Goal: Transaction & Acquisition: Book appointment/travel/reservation

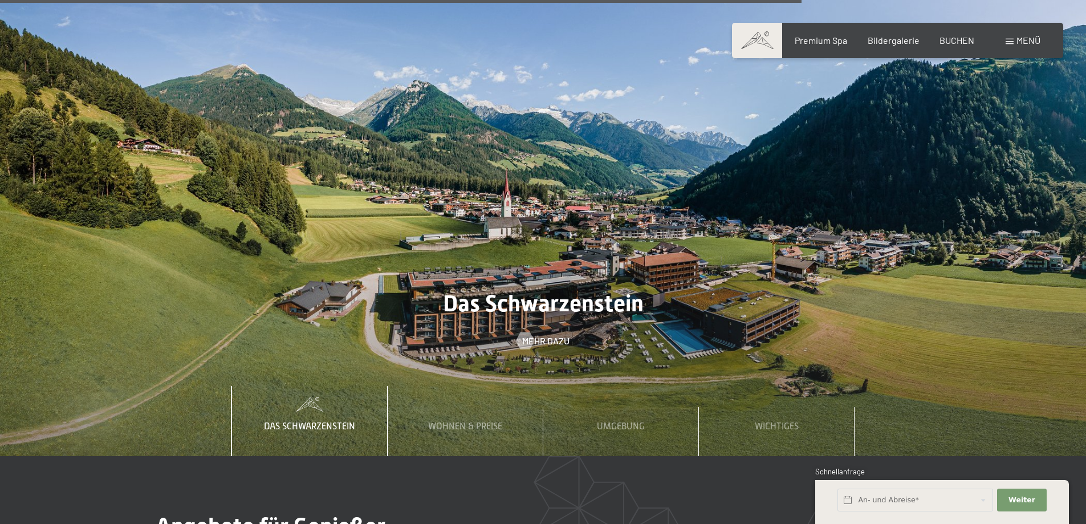
scroll to position [4901, 0]
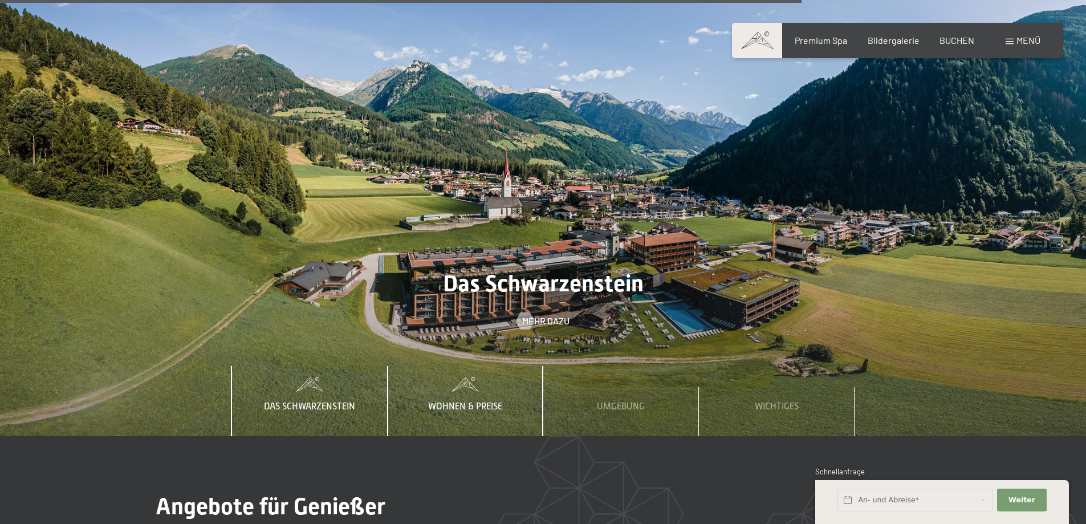
click at [447, 401] on span "Wohnen & Preise" at bounding box center [465, 406] width 74 height 10
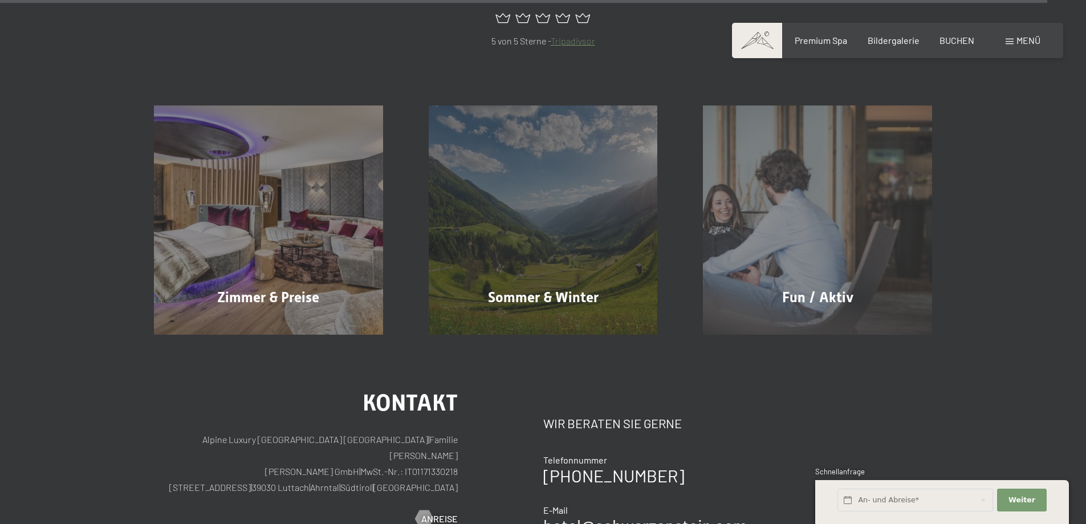
scroll to position [6212, 0]
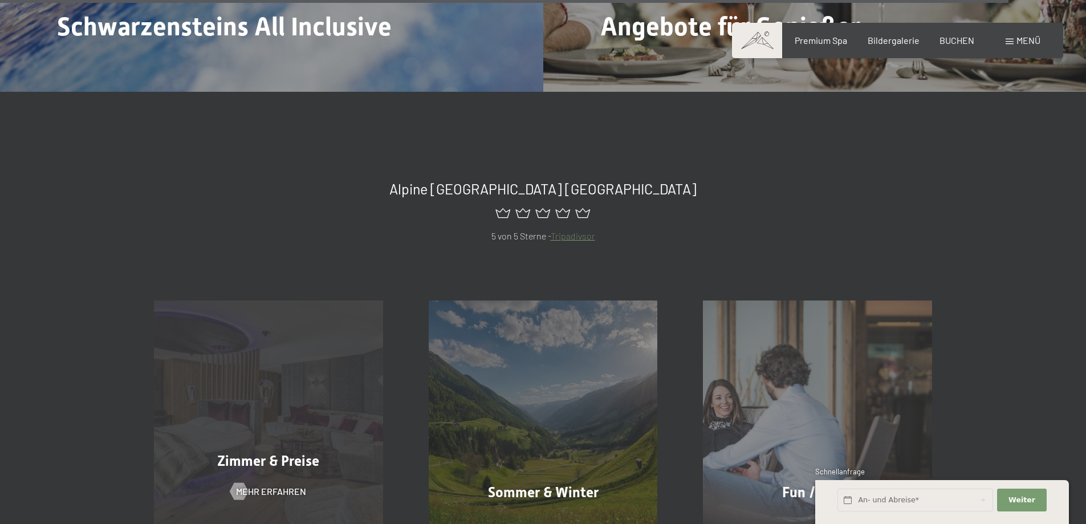
click at [272, 373] on div "Zimmer & Preise Mehr erfahren" at bounding box center [268, 414] width 275 height 229
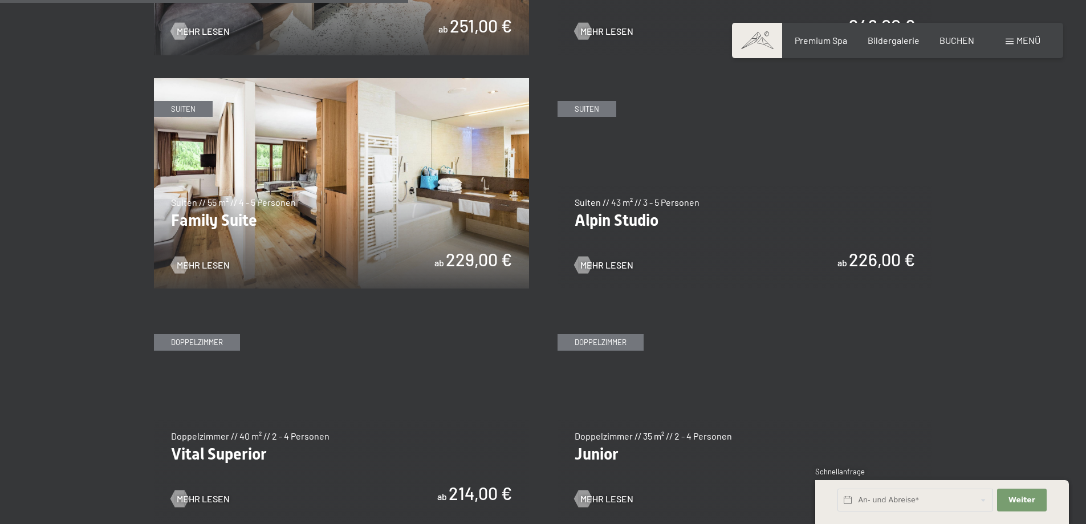
scroll to position [1368, 0]
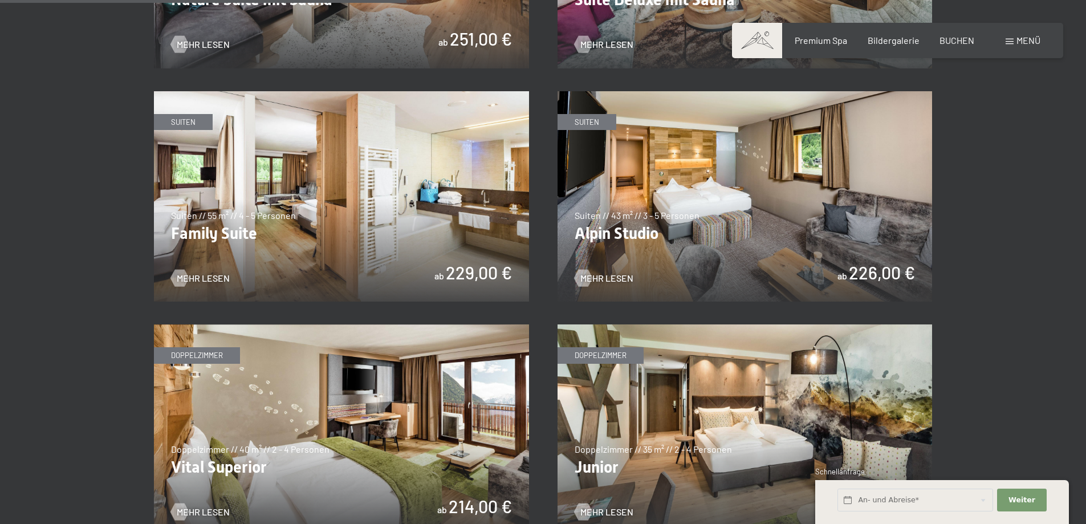
click at [755, 185] on img at bounding box center [744, 196] width 375 height 211
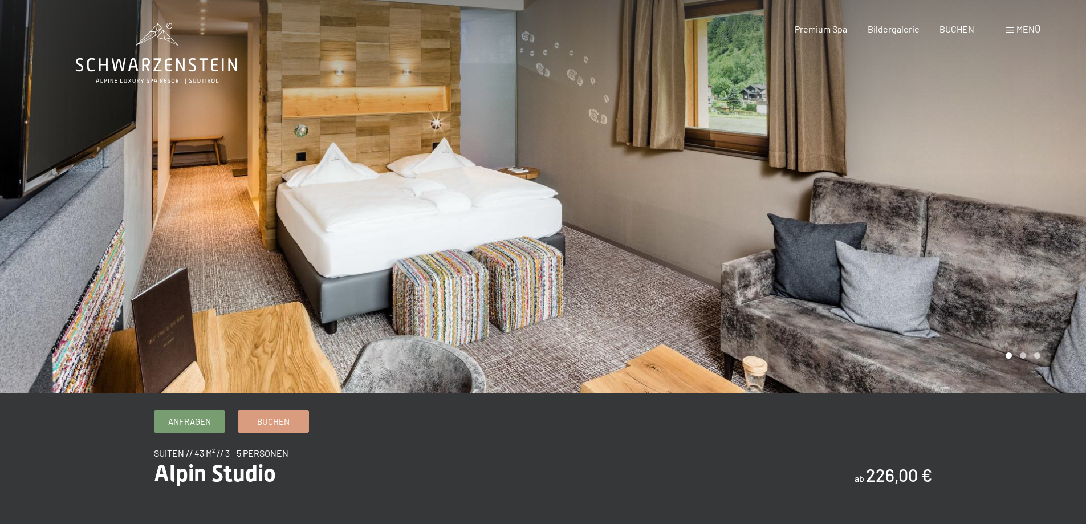
drag, startPoint x: 926, startPoint y: 262, endPoint x: 707, endPoint y: 242, distance: 220.3
click at [707, 242] on div at bounding box center [814, 196] width 543 height 393
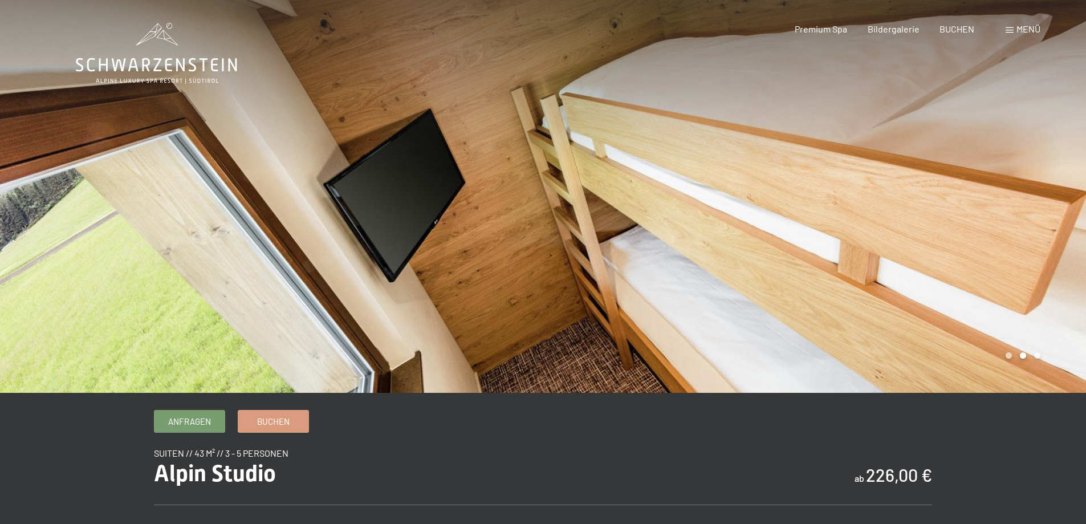
click at [732, 243] on div at bounding box center [814, 196] width 543 height 393
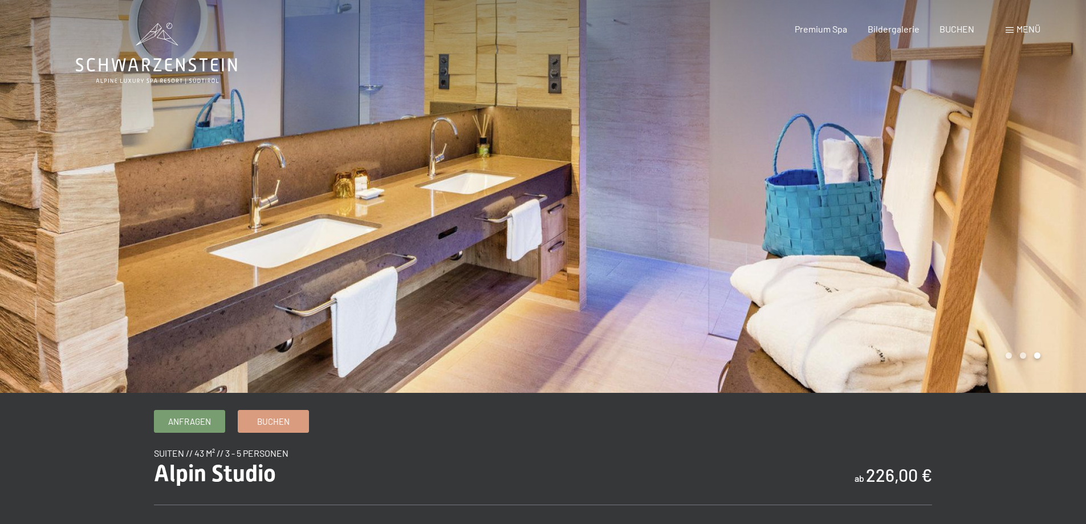
click at [732, 243] on div at bounding box center [814, 196] width 543 height 393
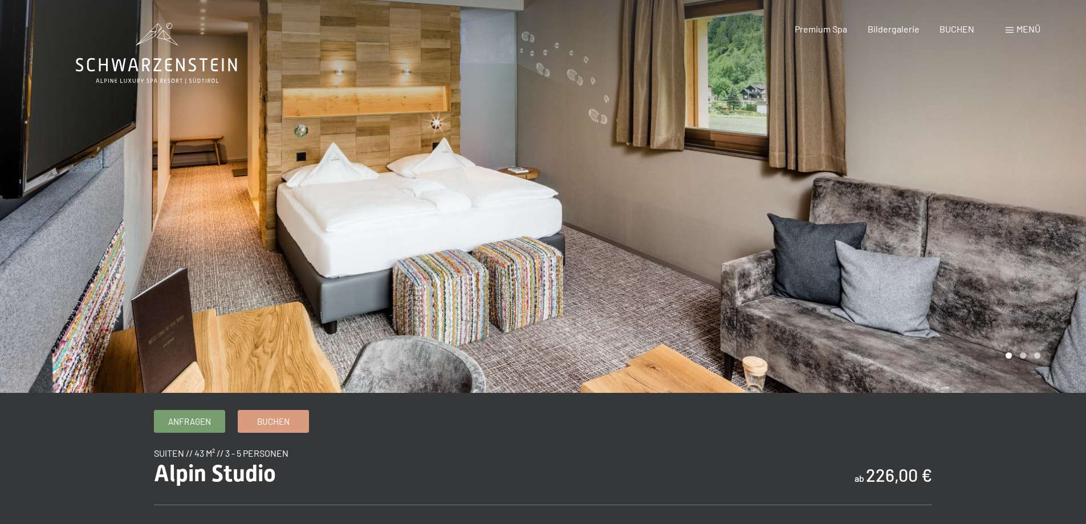
click at [732, 243] on div at bounding box center [814, 196] width 543 height 393
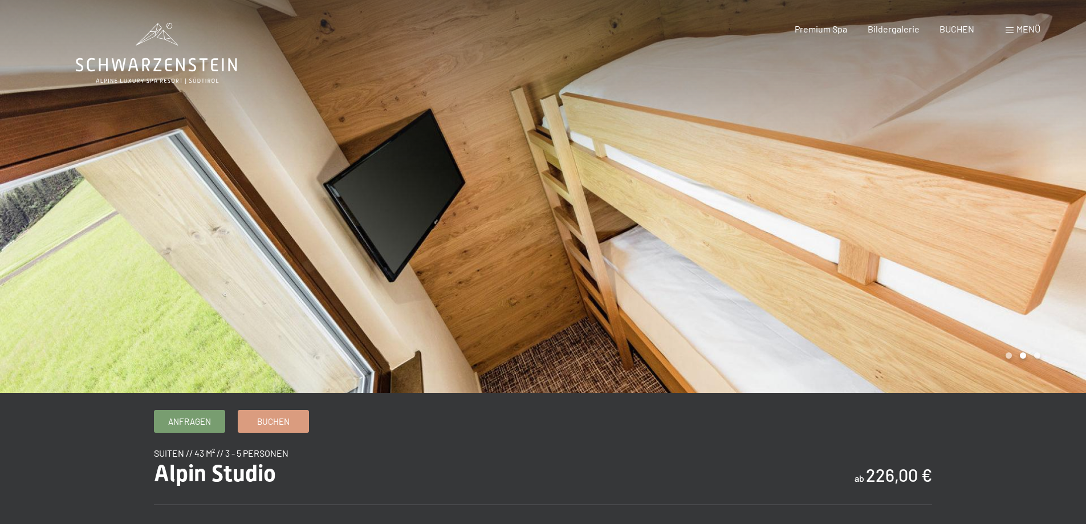
click at [732, 243] on div at bounding box center [814, 196] width 543 height 393
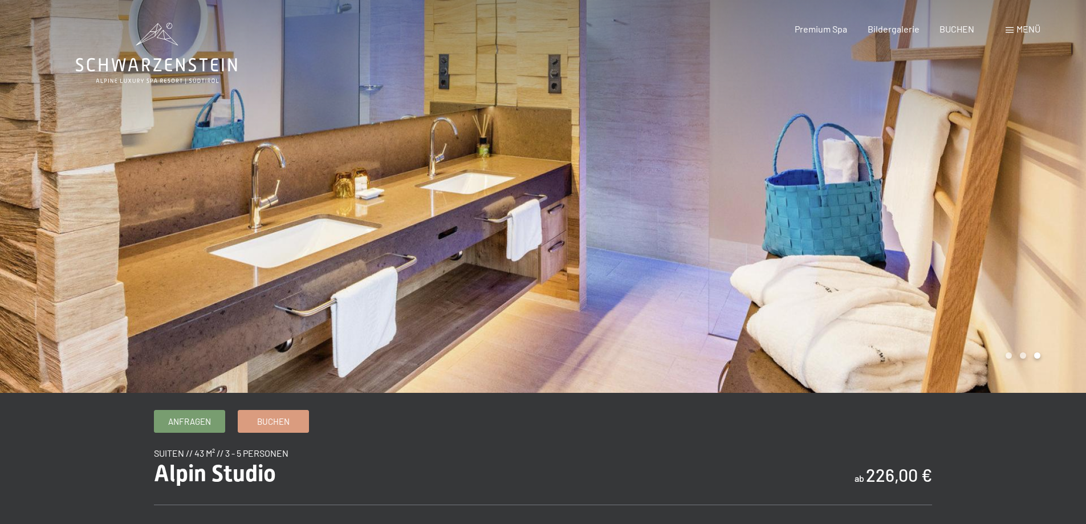
click at [732, 243] on div at bounding box center [814, 196] width 543 height 393
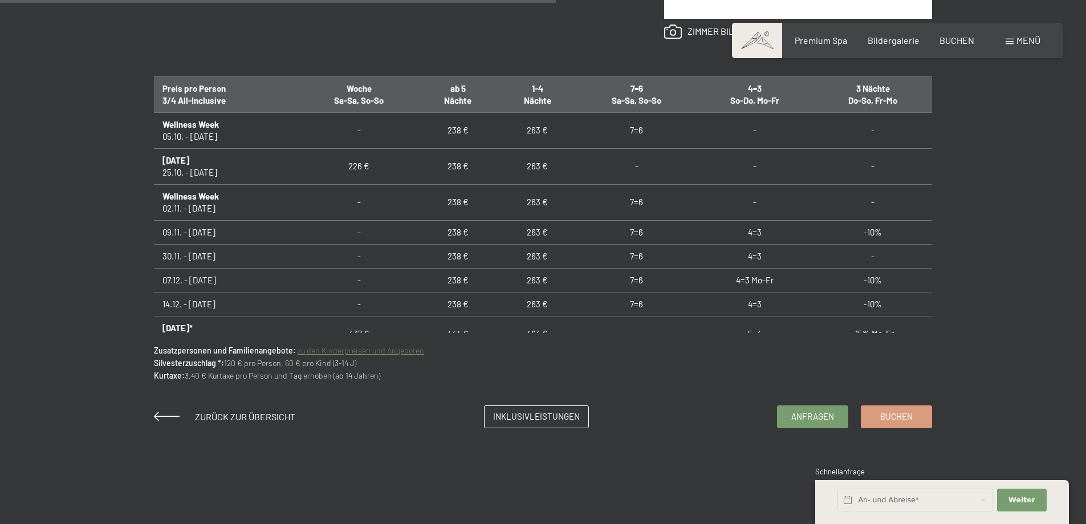
scroll to position [741, 0]
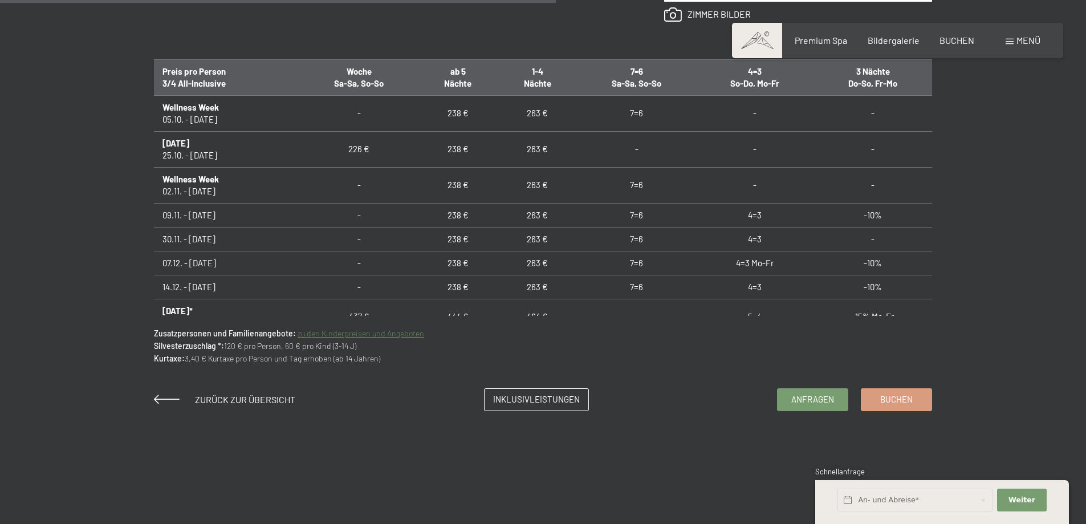
click at [373, 333] on link "zu den Kinderpreisen und Angeboten" at bounding box center [360, 333] width 127 height 10
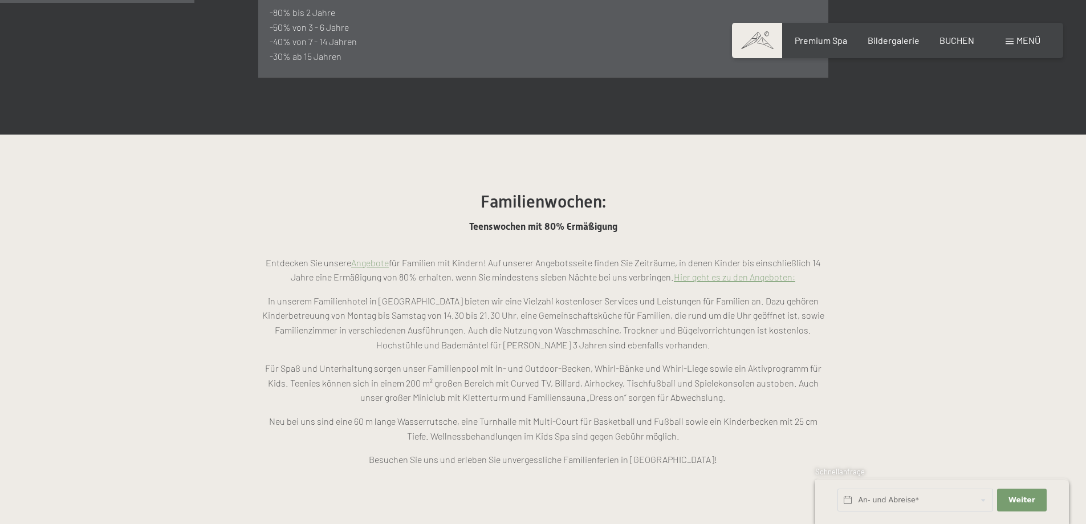
scroll to position [912, 0]
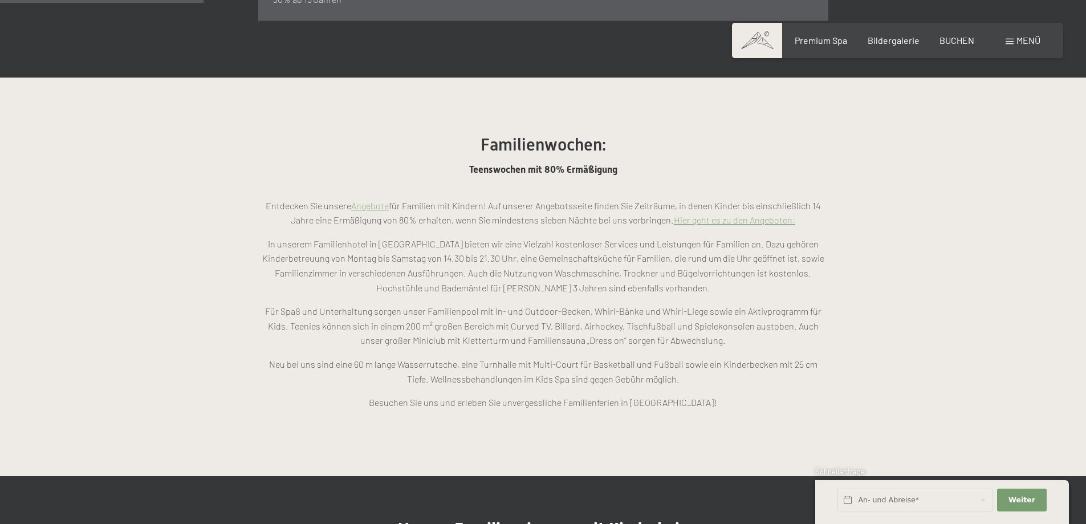
click at [757, 214] on link "Hier geht es zu den Angeboten:" at bounding box center [734, 219] width 121 height 11
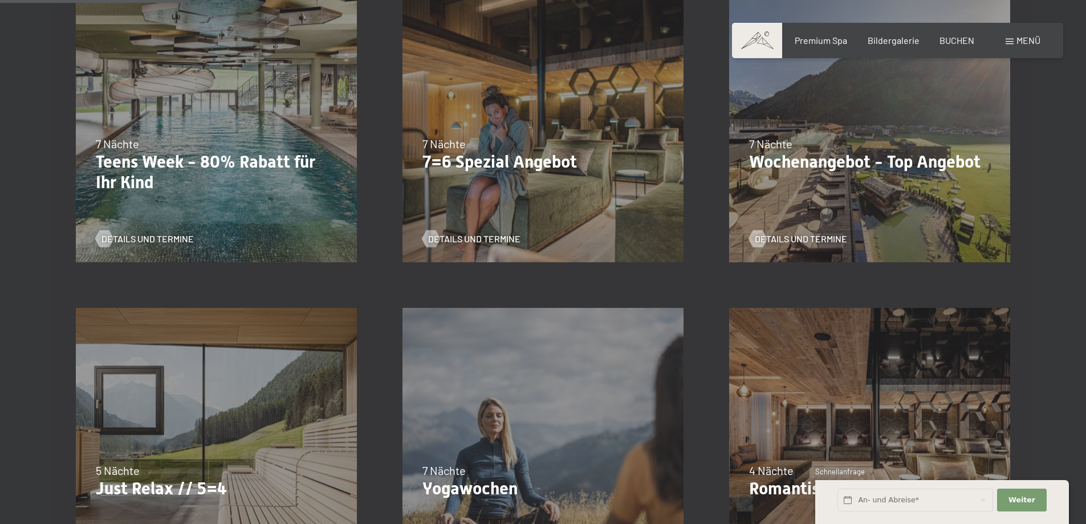
scroll to position [399, 0]
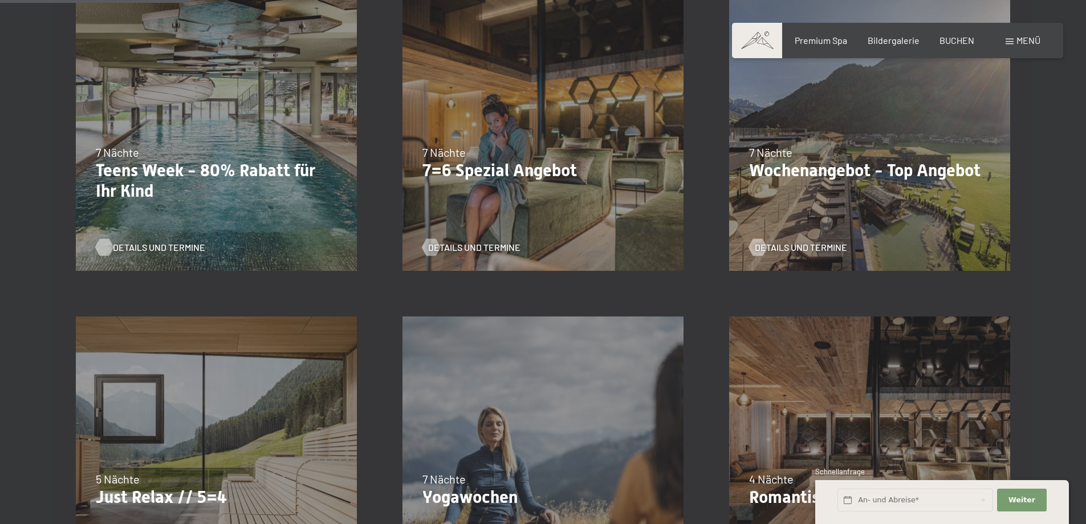
click at [117, 246] on span "Details und Termine" at bounding box center [159, 247] width 92 height 13
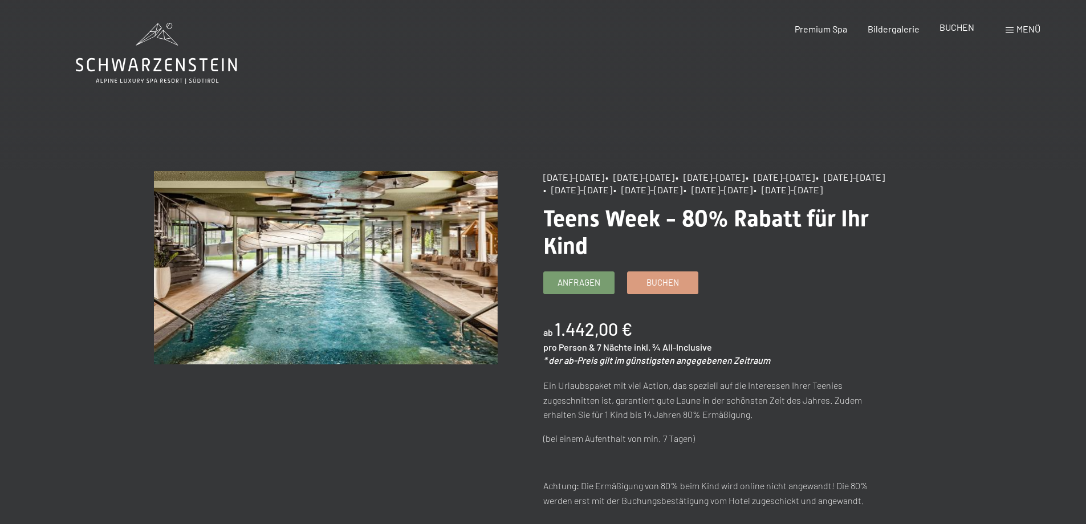
click at [963, 27] on span "BUCHEN" at bounding box center [956, 27] width 35 height 11
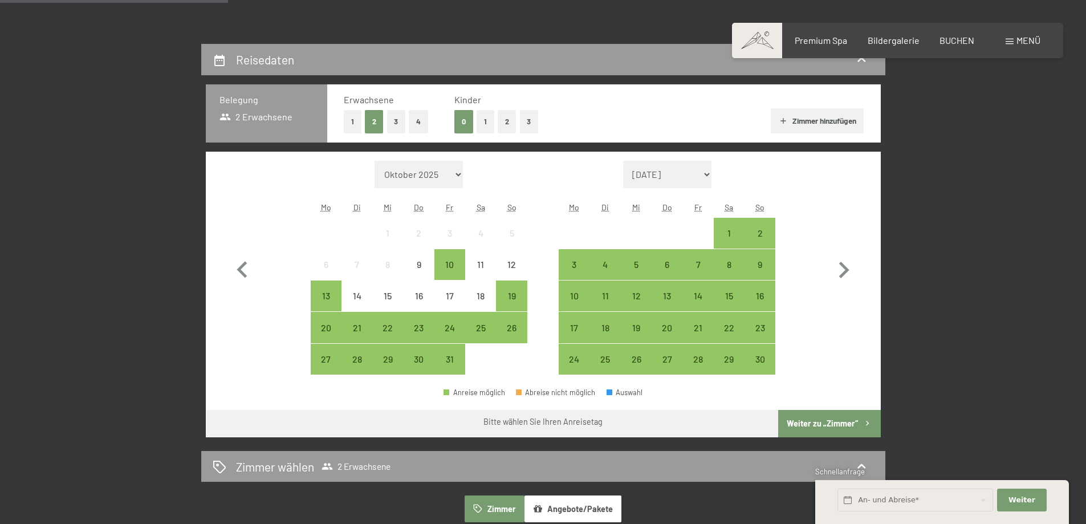
click at [510, 119] on button "2" at bounding box center [507, 121] width 19 height 23
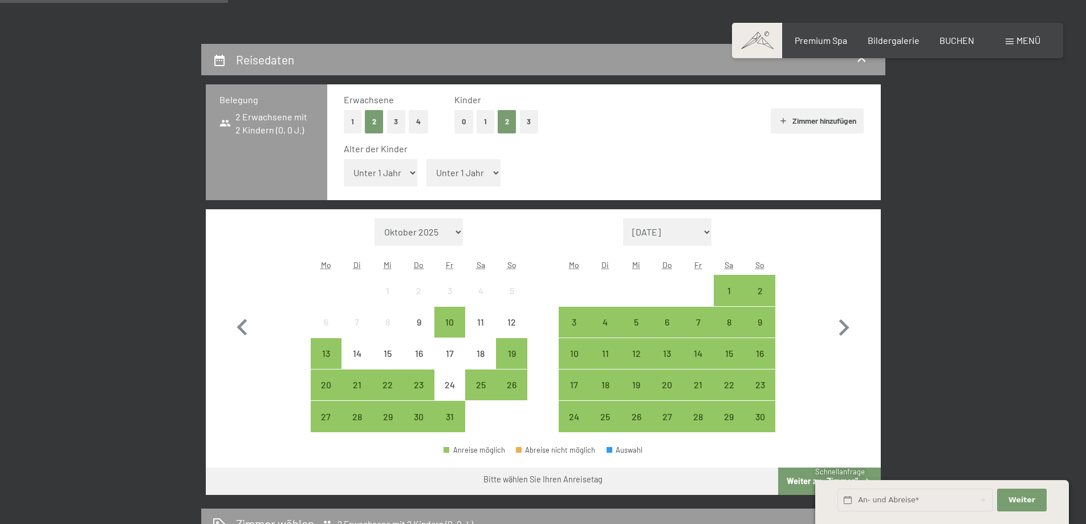
click at [410, 172] on select "Unter 1 Jahr 1 Jahr 2 Jahre 3 Jahre 4 Jahre 5 Jahre 6 Jahre 7 Jahre 8 Jahre 9 J…" at bounding box center [381, 172] width 74 height 27
select select "6"
click at [344, 159] on select "Unter 1 Jahr 1 Jahr 2 Jahre 3 Jahre 4 Jahre 5 Jahre 6 Jahre 7 Jahre 8 Jahre 9 J…" at bounding box center [381, 172] width 74 height 27
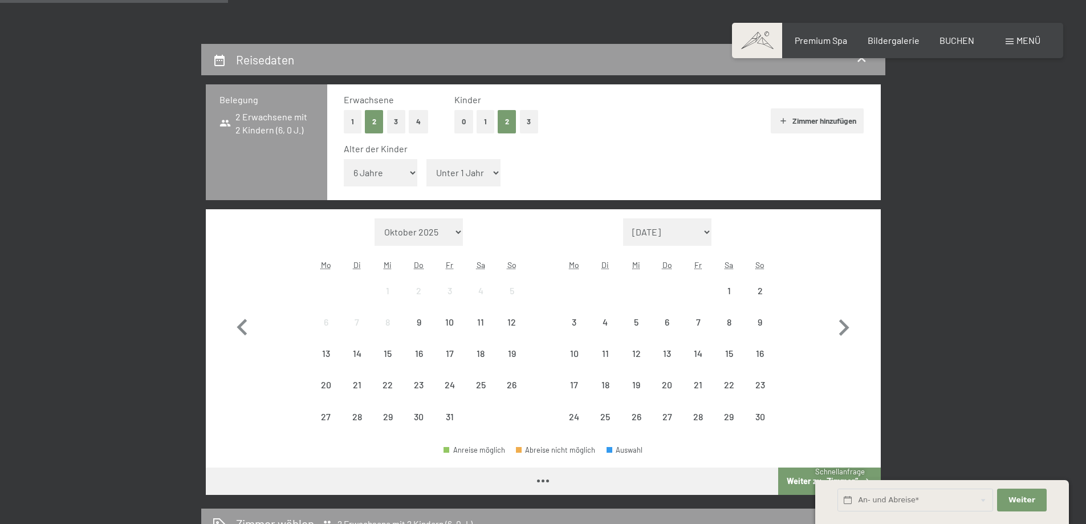
click at [495, 176] on select "Unter 1 Jahr 1 Jahr 2 Jahre 3 Jahre 4 Jahre 5 Jahre 6 Jahre 7 Jahre 8 Jahre 9 J…" at bounding box center [463, 172] width 74 height 27
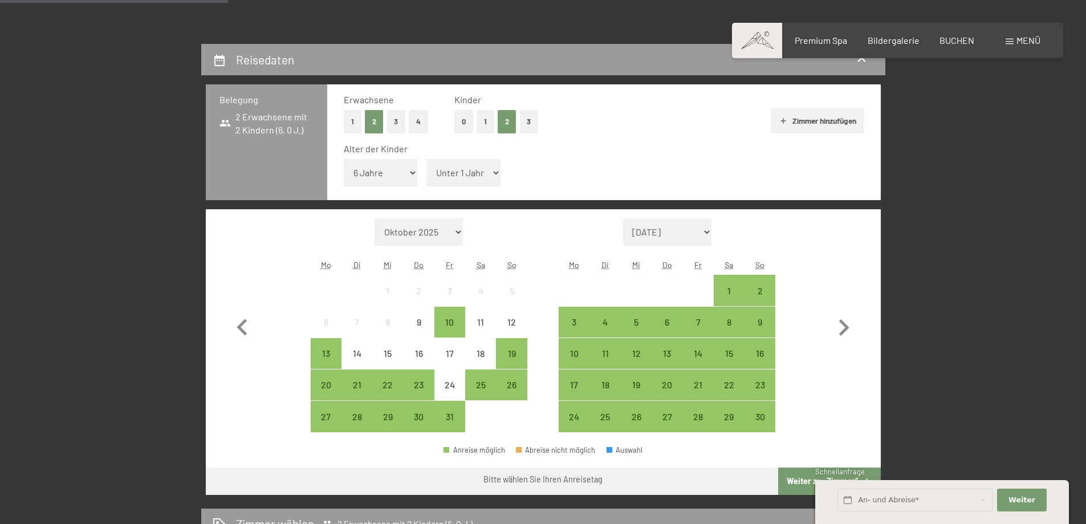
select select "15"
click at [426, 159] on select "Unter 1 Jahr 1 Jahr 2 Jahre 3 Jahre 4 Jahre 5 Jahre 6 Jahre 7 Jahre 8 Jahre 9 J…" at bounding box center [463, 172] width 74 height 27
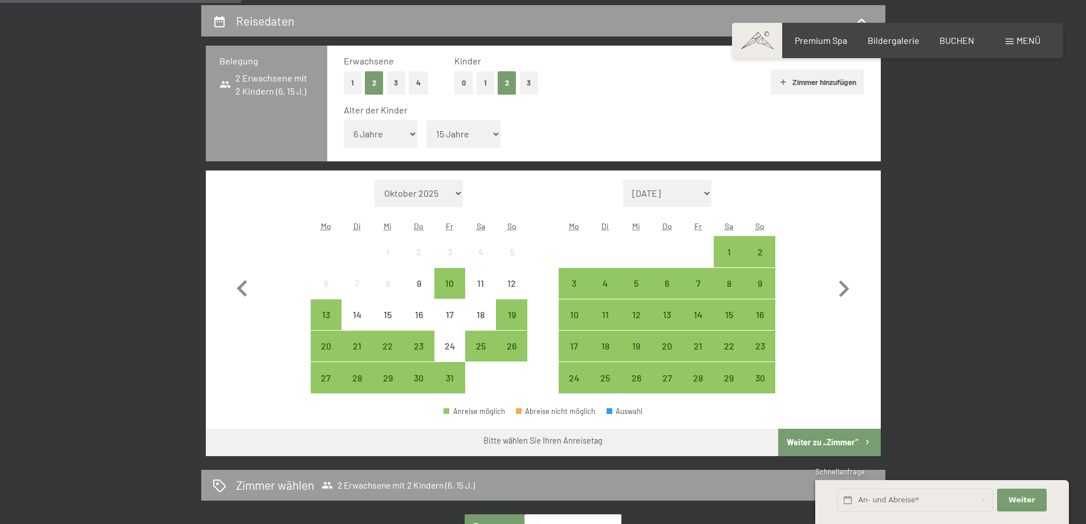
scroll to position [285, 0]
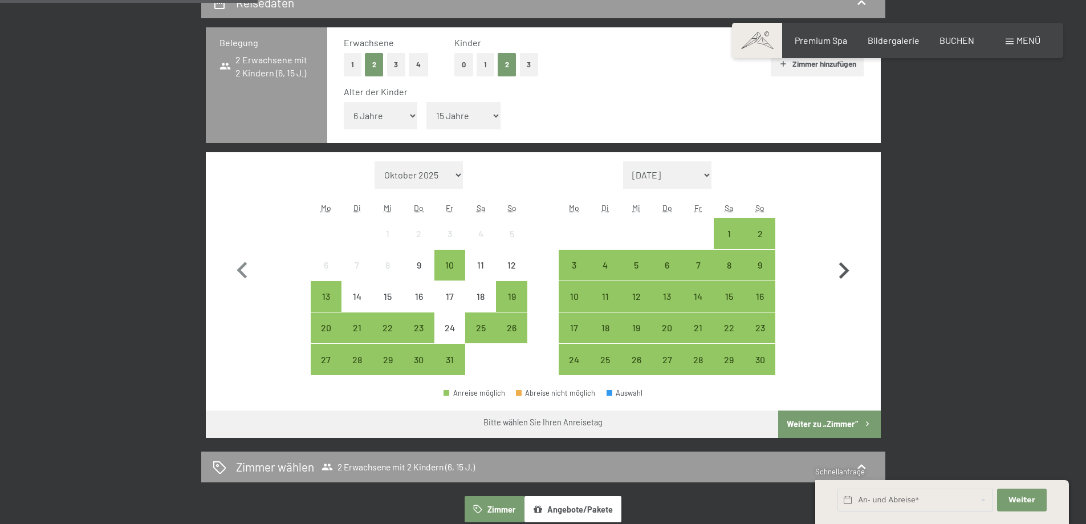
click at [842, 273] on icon "button" at bounding box center [843, 270] width 33 height 33
select select "2025-11-01"
select select "2025-12-01"
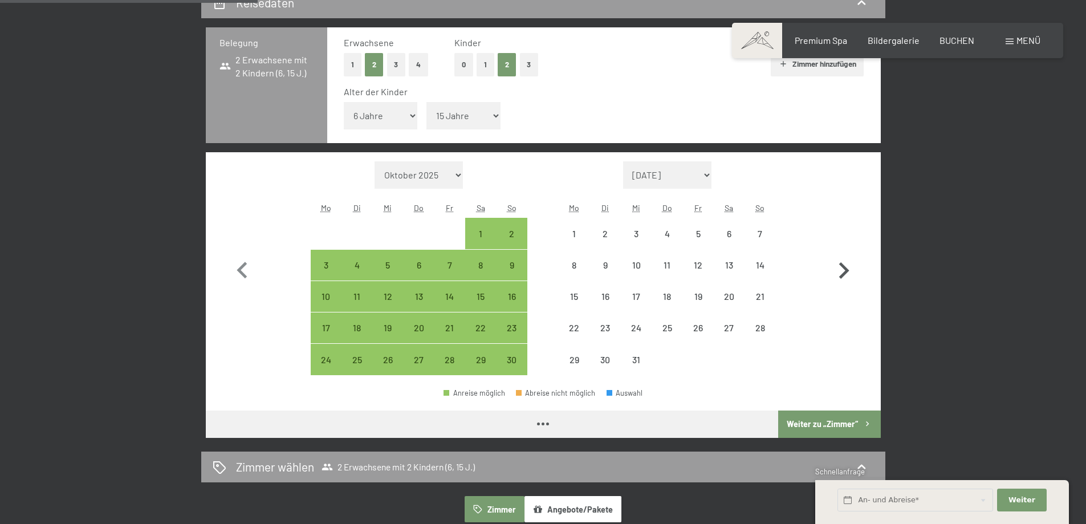
click at [842, 273] on icon "button" at bounding box center [843, 270] width 33 height 33
select select "2025-12-01"
select select "2026-01-01"
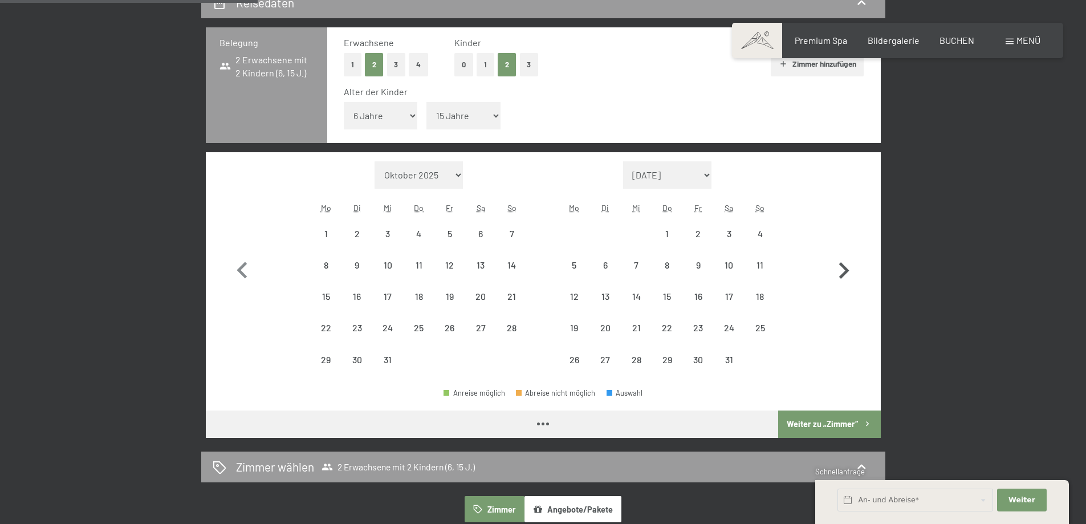
select select "2025-12-01"
select select "2026-01-01"
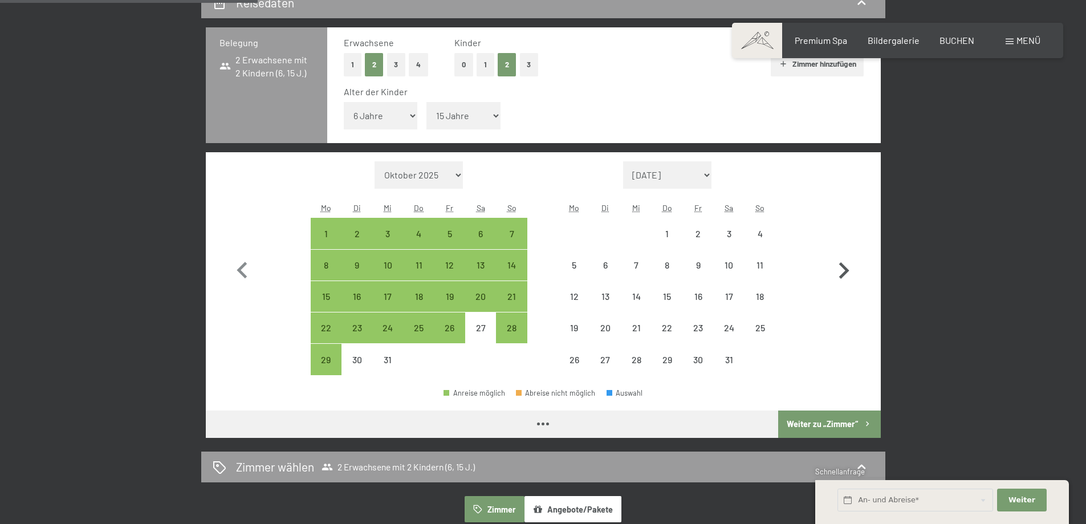
click at [842, 273] on icon "button" at bounding box center [843, 270] width 33 height 33
select select "2026-01-01"
select select "2026-02-01"
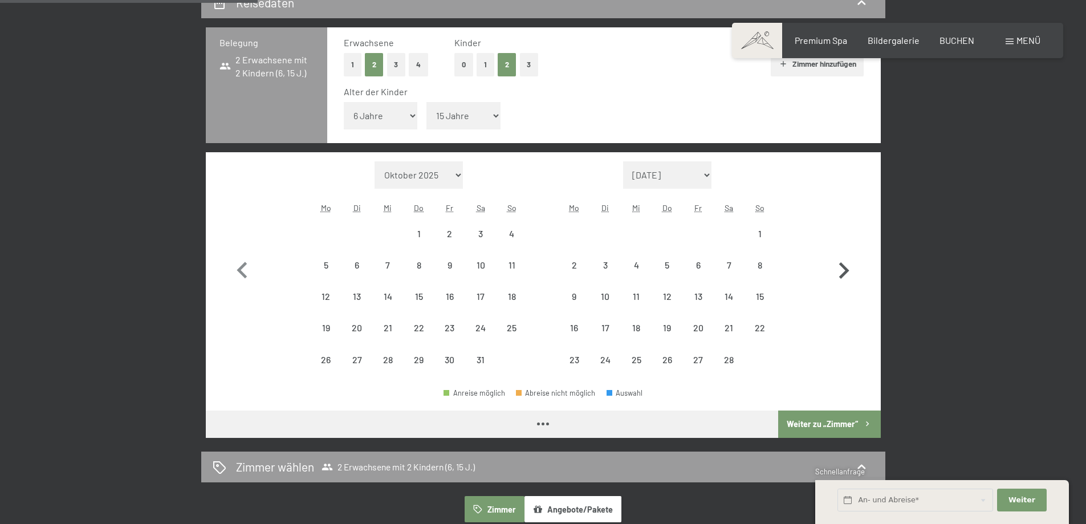
select select "2026-01-01"
select select "2026-02-01"
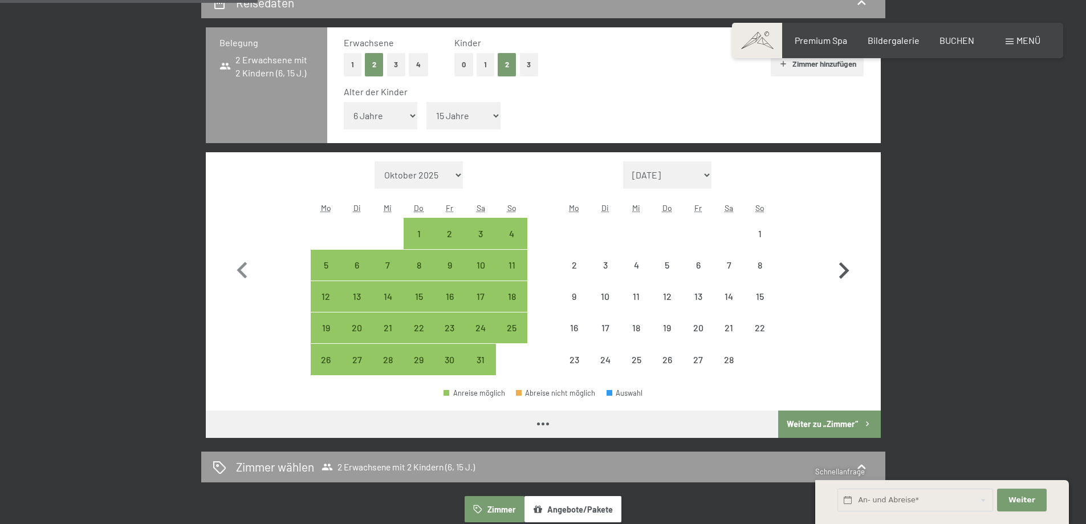
select select "2026-01-01"
select select "2026-02-01"
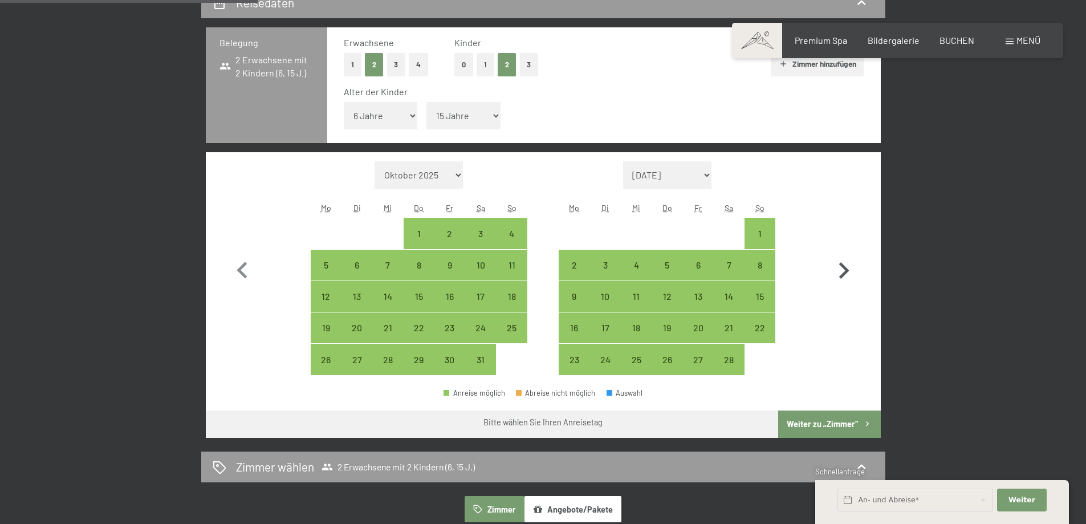
click at [842, 273] on icon "button" at bounding box center [843, 270] width 33 height 33
select select "2026-02-01"
select select "2026-03-01"
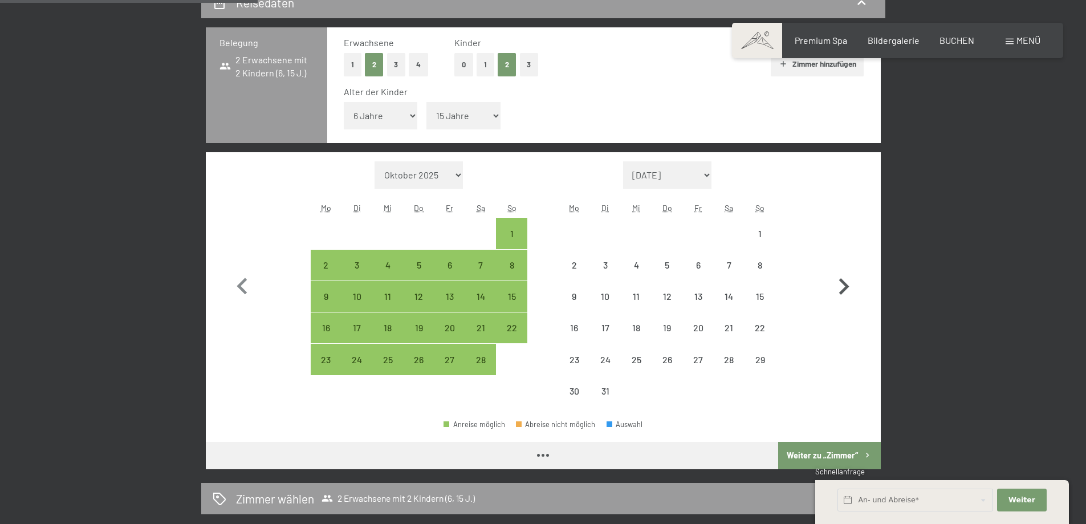
click at [842, 273] on icon "button" at bounding box center [843, 286] width 33 height 33
select select "2026-03-01"
select select "2026-04-01"
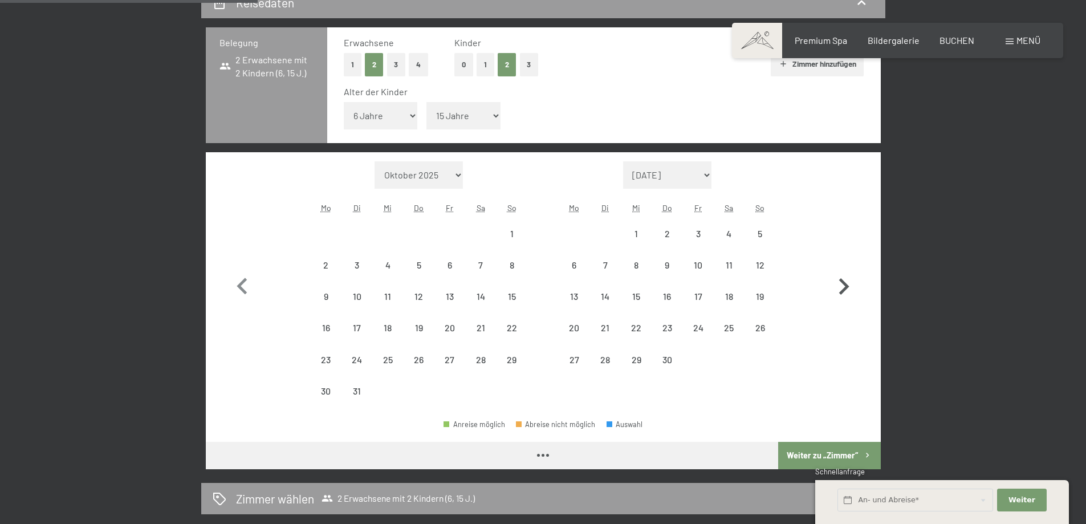
select select "2026-03-01"
select select "2026-04-01"
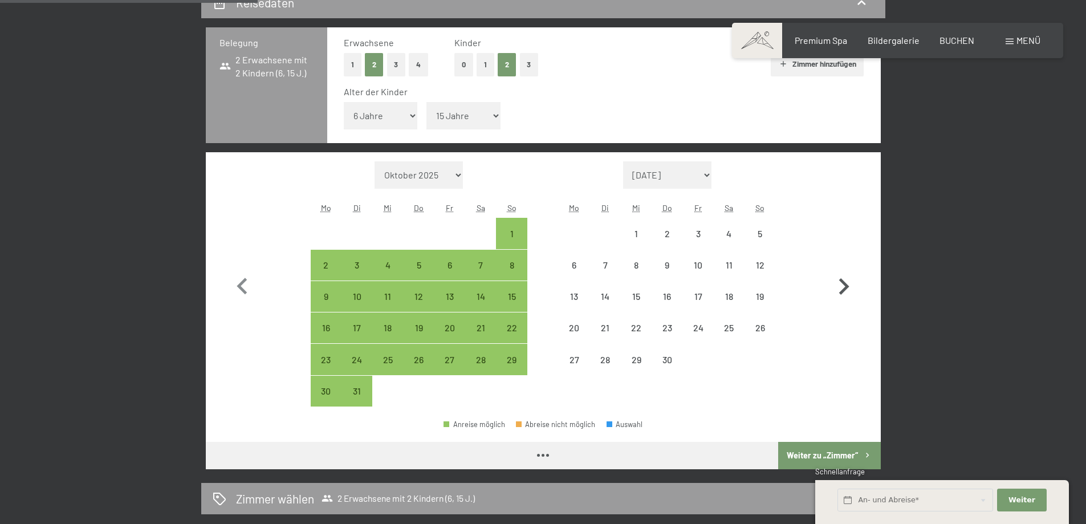
select select "2026-03-01"
select select "2026-04-01"
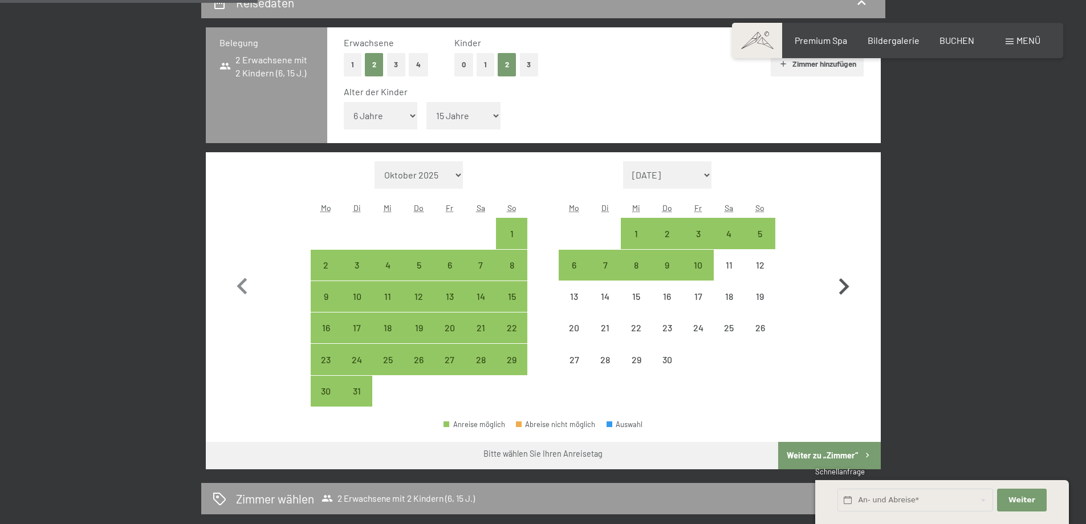
click at [842, 273] on icon "button" at bounding box center [843, 286] width 33 height 33
select select "2026-04-01"
select select "2026-05-01"
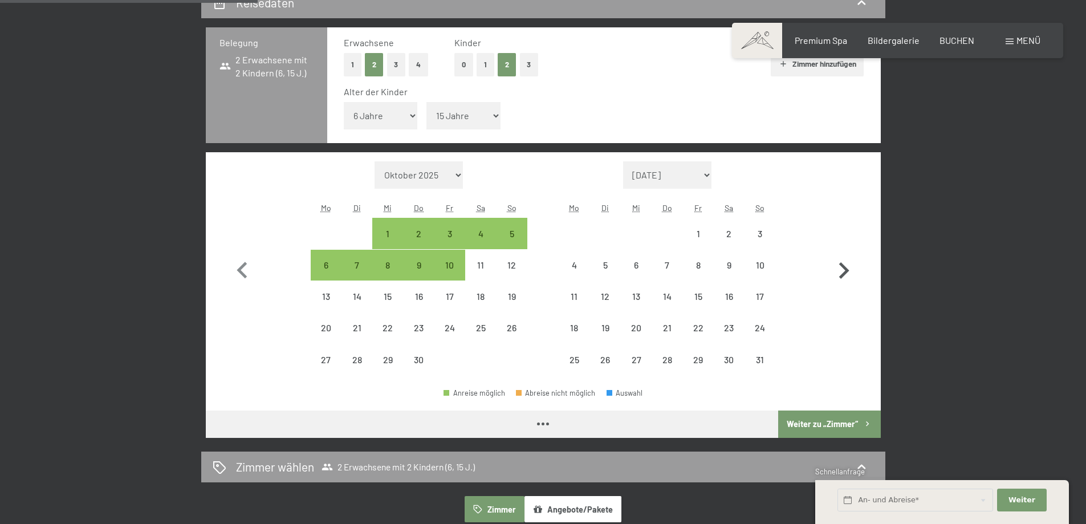
select select "2026-04-01"
select select "2026-05-01"
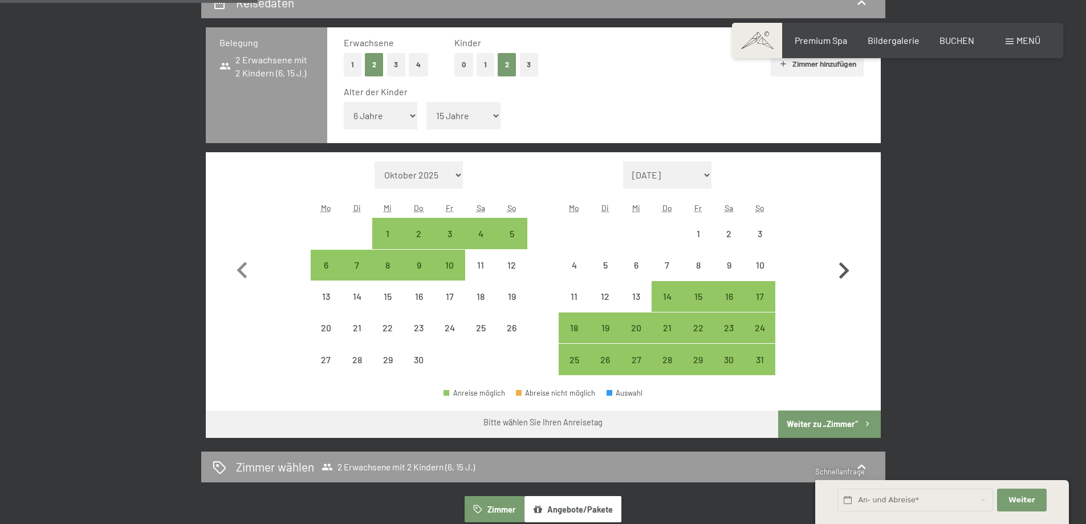
click at [842, 273] on icon "button" at bounding box center [843, 270] width 33 height 33
select select "2026-05-01"
select select "2026-06-01"
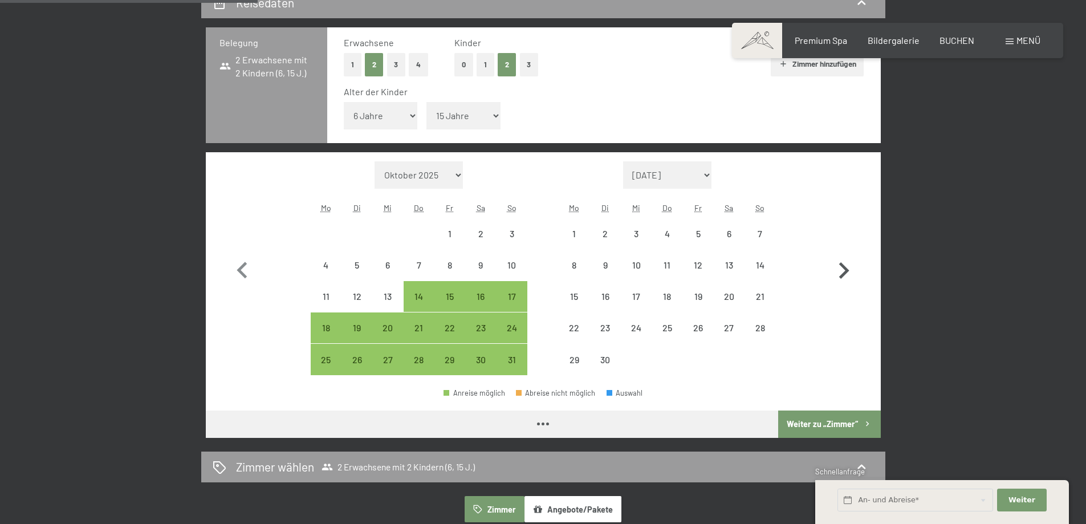
click at [842, 273] on icon "button" at bounding box center [843, 270] width 33 height 33
select select "2026-06-01"
select select "2026-07-01"
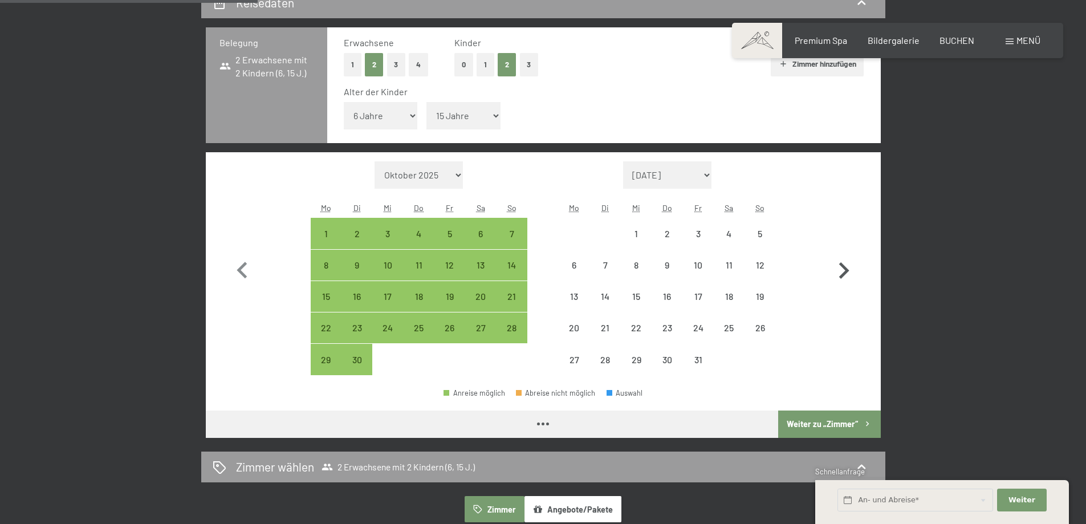
click at [842, 273] on icon "button" at bounding box center [843, 270] width 33 height 33
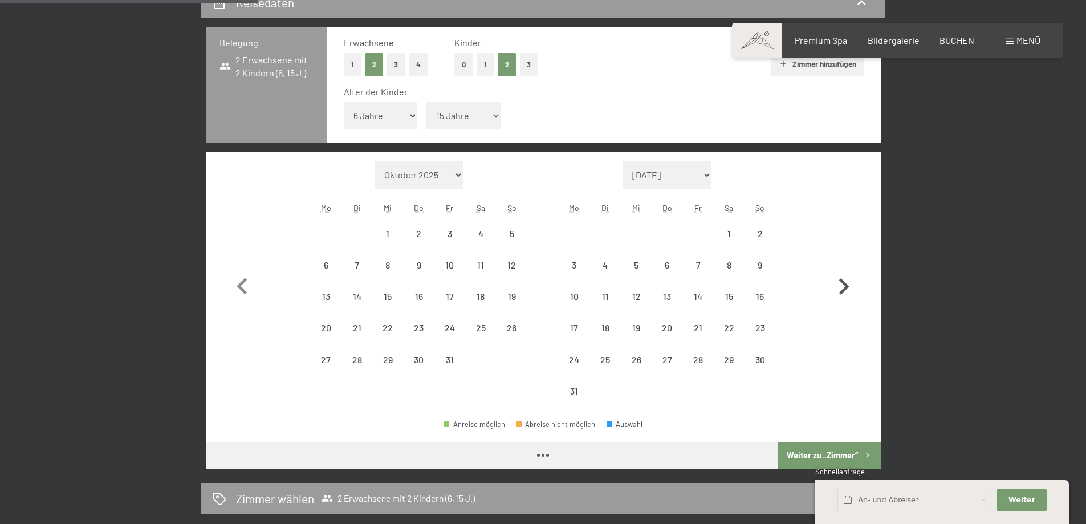
select select "2026-07-01"
select select "2026-08-01"
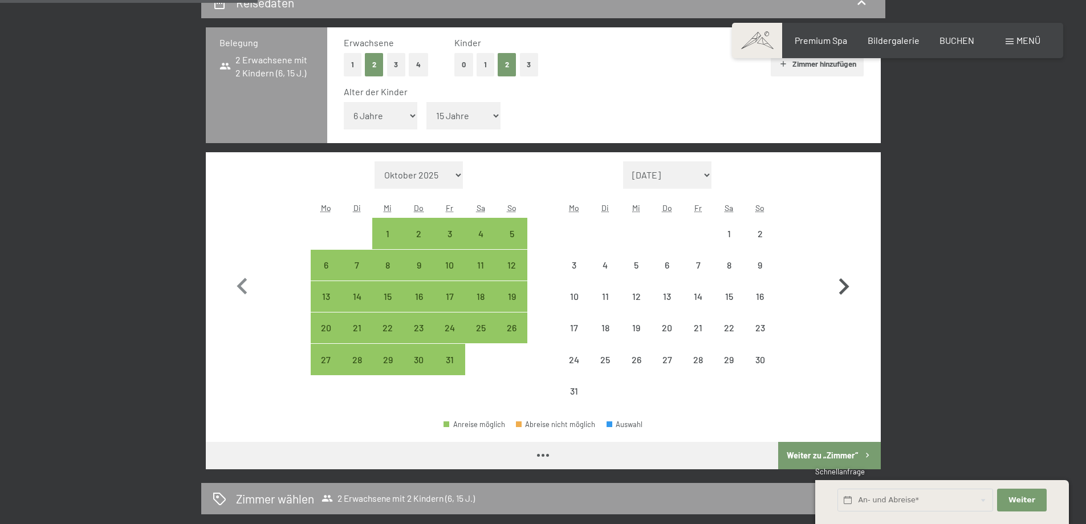
select select "2026-07-01"
select select "2026-08-01"
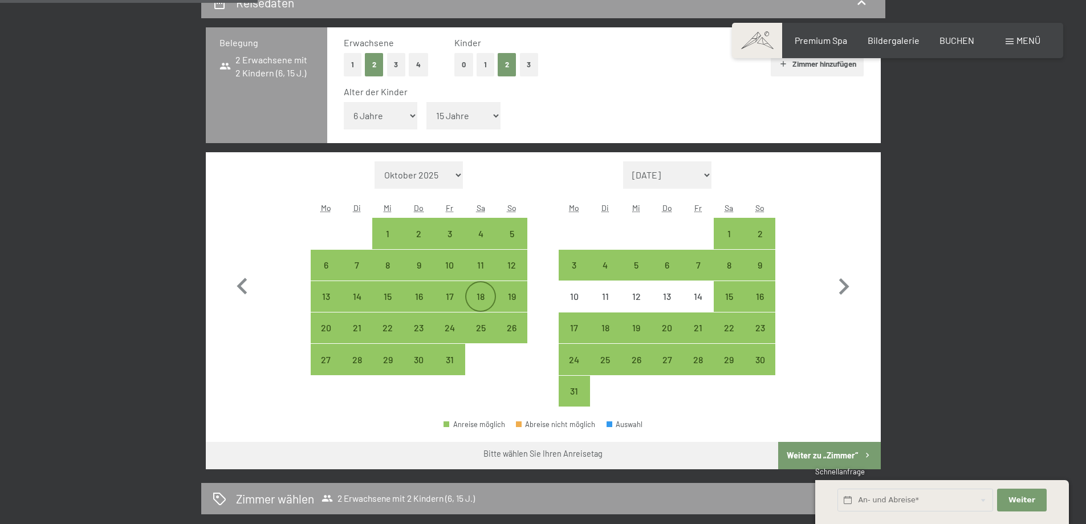
click at [482, 301] on div "18" at bounding box center [480, 306] width 28 height 28
select select "2026-07-01"
select select "2026-08-01"
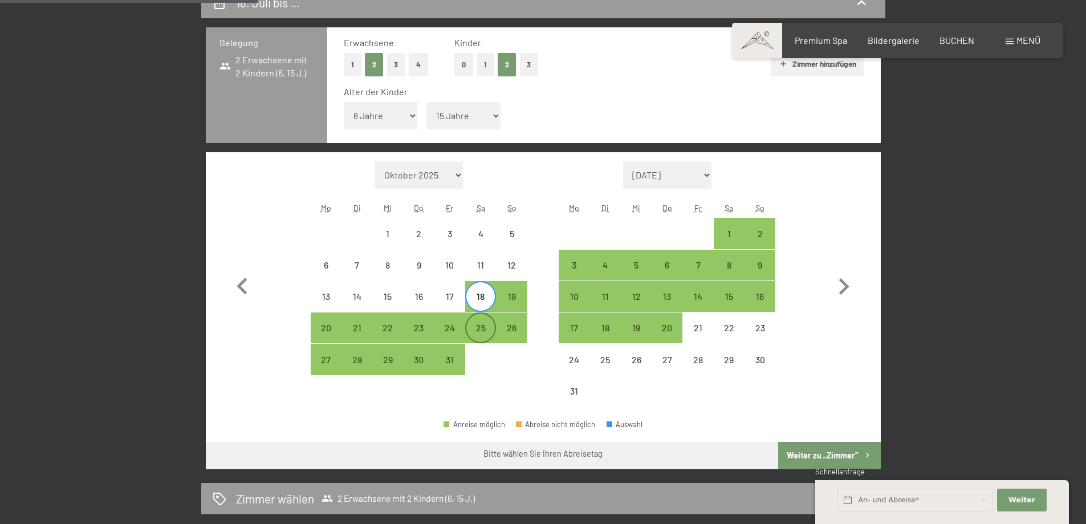
click at [482, 336] on div "25" at bounding box center [480, 337] width 28 height 28
select select "2026-07-01"
select select "2026-08-01"
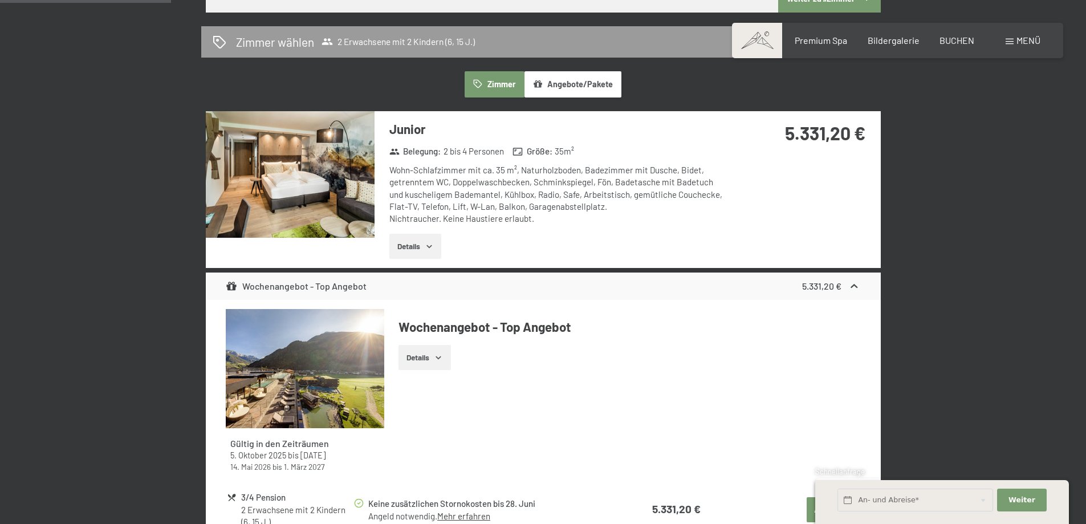
scroll to position [741, 0]
click at [423, 245] on button "Details" at bounding box center [415, 246] width 52 height 25
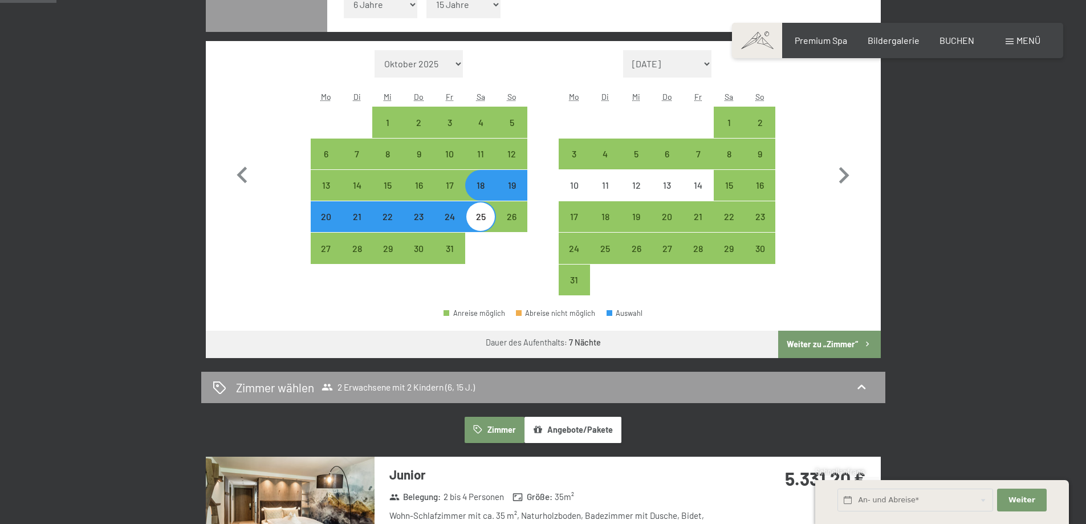
scroll to position [456, 0]
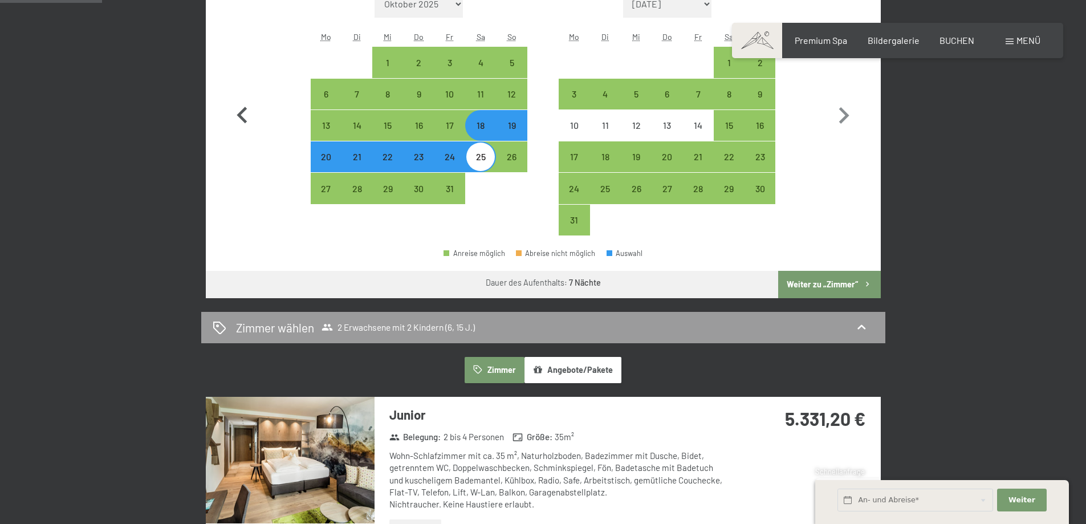
click at [242, 117] on icon "button" at bounding box center [242, 115] width 10 height 17
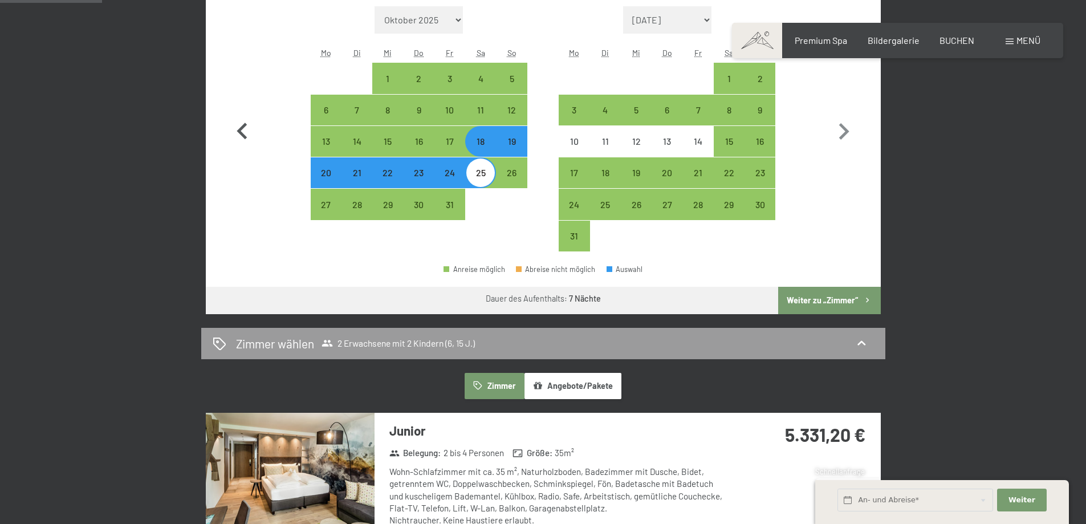
select select "2026-06-01"
select select "2026-07-01"
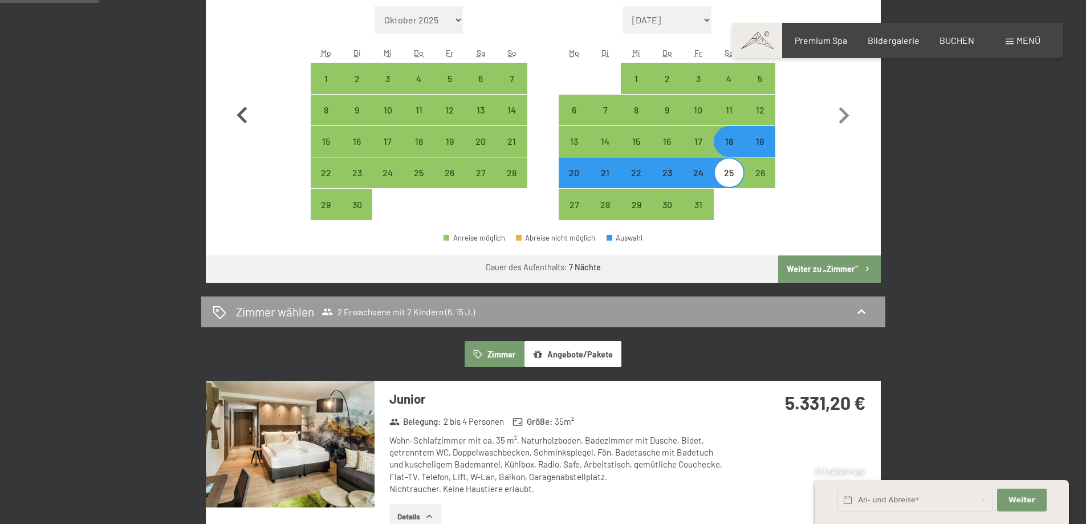
click at [242, 117] on icon "button" at bounding box center [242, 115] width 10 height 17
select select "2026-05-01"
select select "2026-06-01"
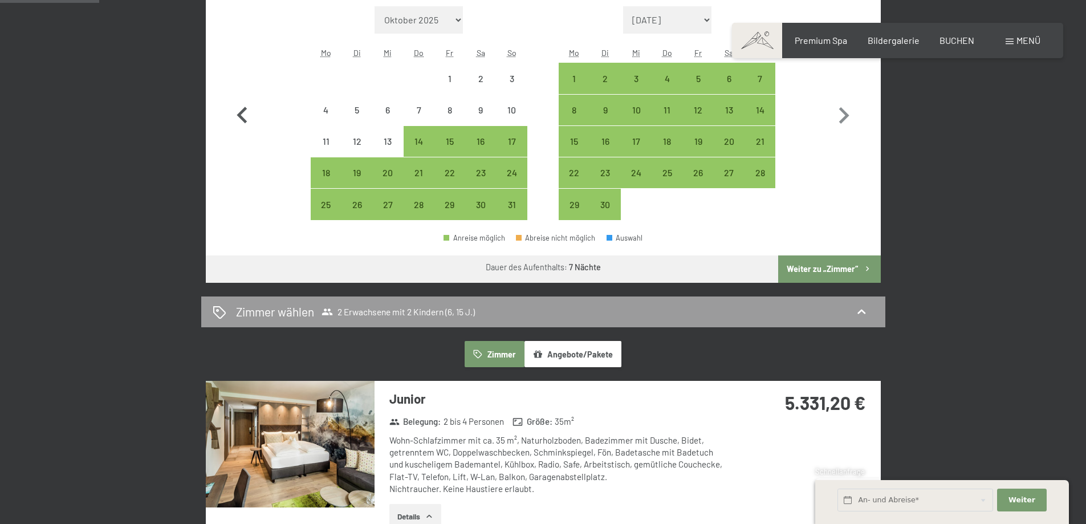
click at [242, 117] on icon "button" at bounding box center [242, 115] width 10 height 17
select select "2026-04-01"
select select "2026-05-01"
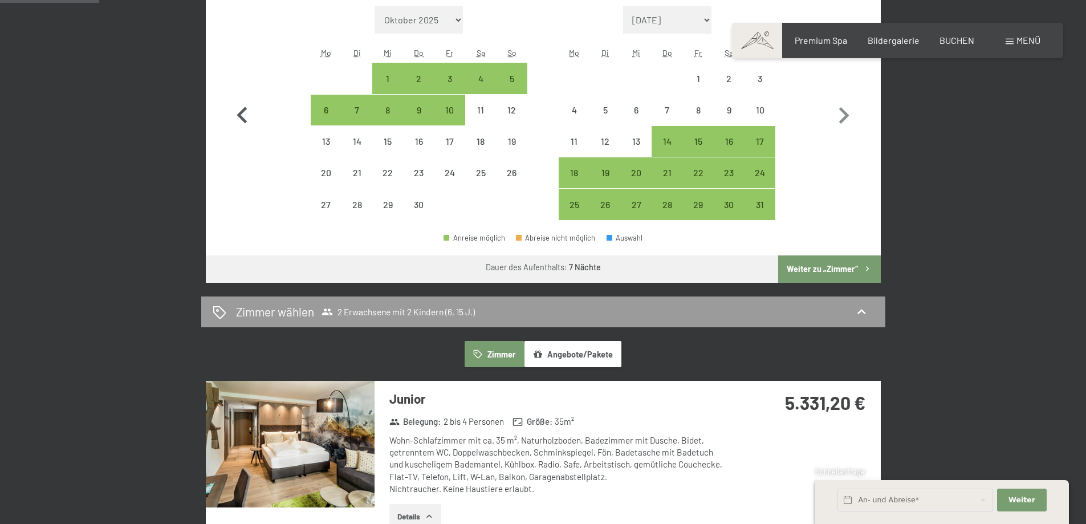
click at [242, 117] on icon "button" at bounding box center [242, 115] width 10 height 17
select select "2026-03-01"
select select "2026-04-01"
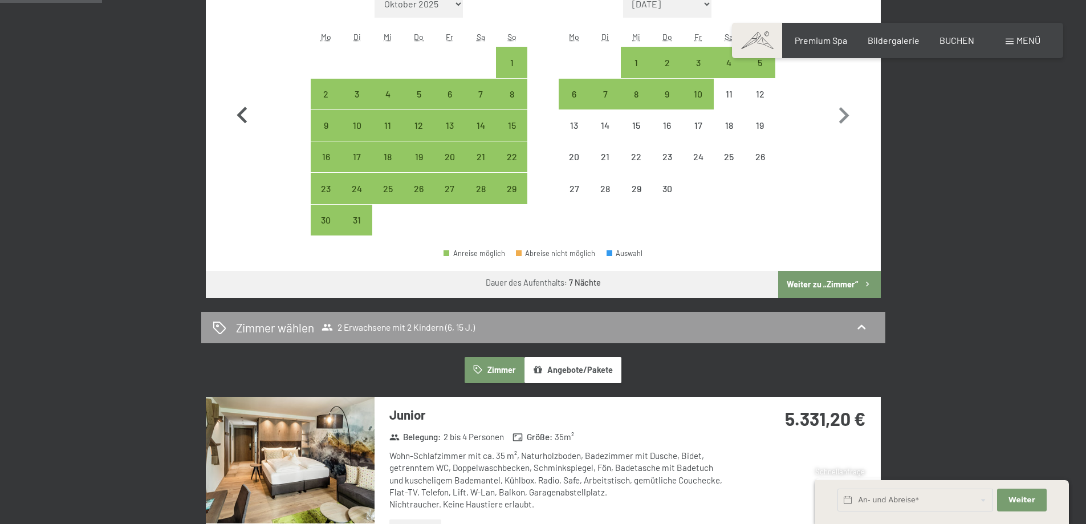
click at [242, 117] on icon "button" at bounding box center [242, 115] width 10 height 17
select select "2026-02-01"
select select "2026-03-01"
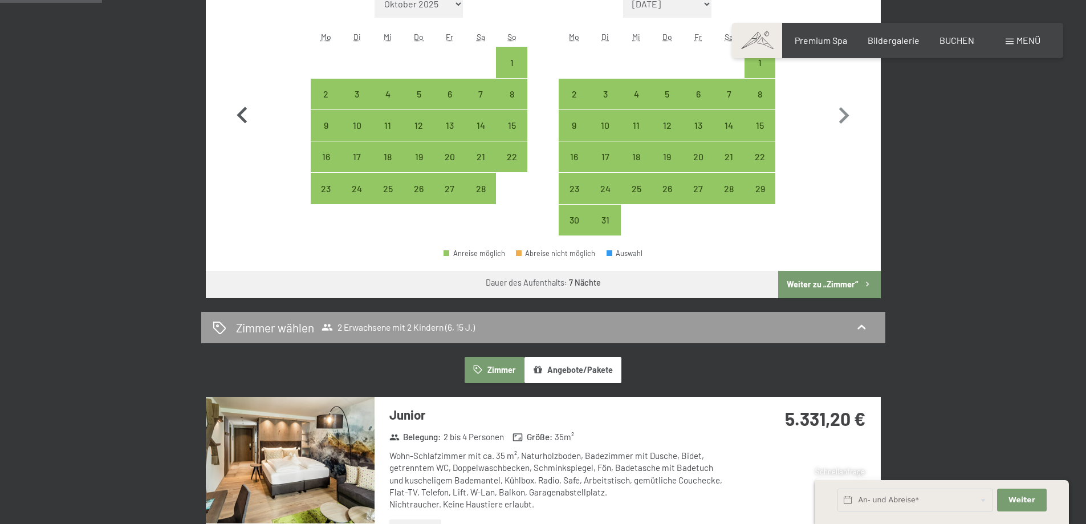
click at [242, 117] on icon "button" at bounding box center [242, 115] width 10 height 17
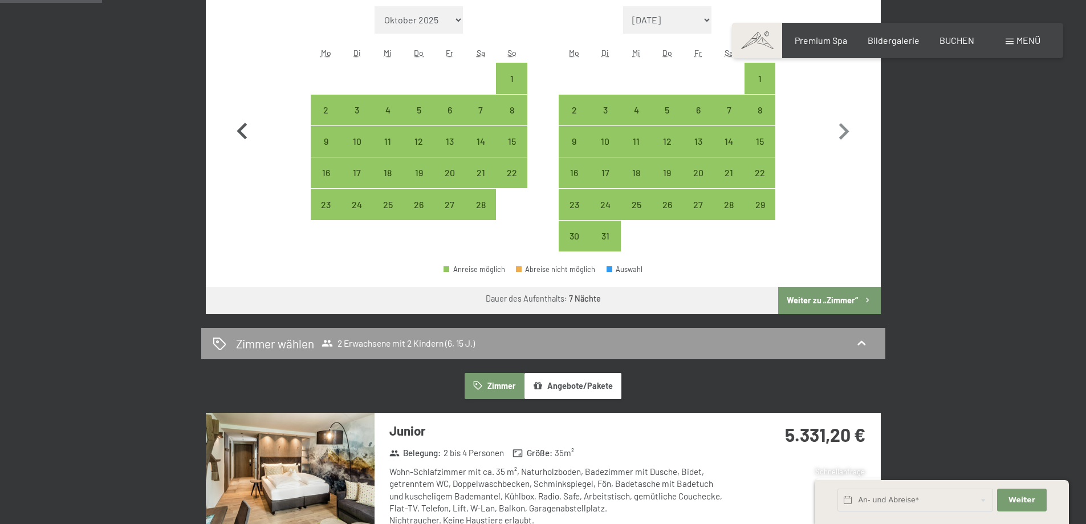
select select "2026-01-01"
select select "2026-02-01"
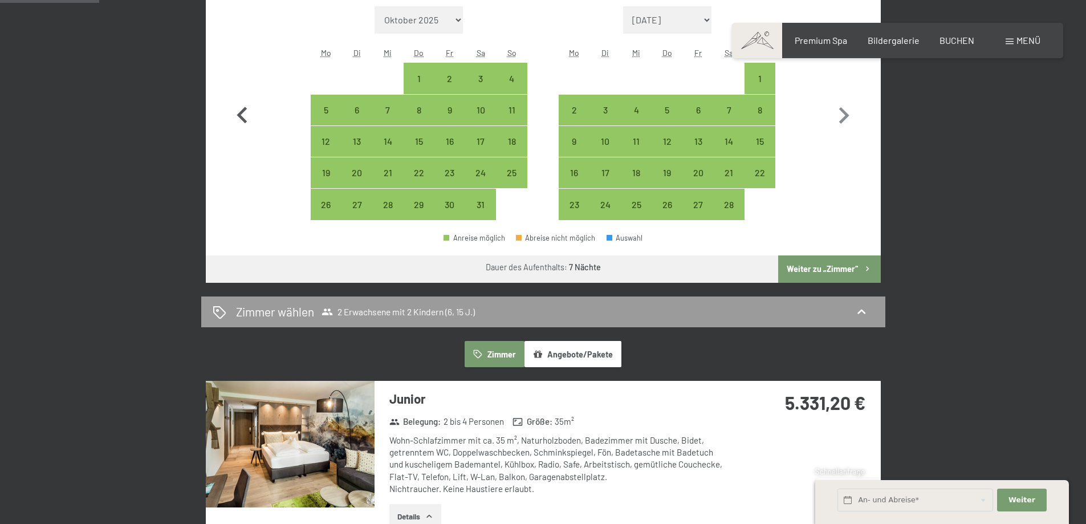
click at [242, 117] on icon "button" at bounding box center [242, 115] width 10 height 17
select select "2025-12-01"
select select "2026-01-01"
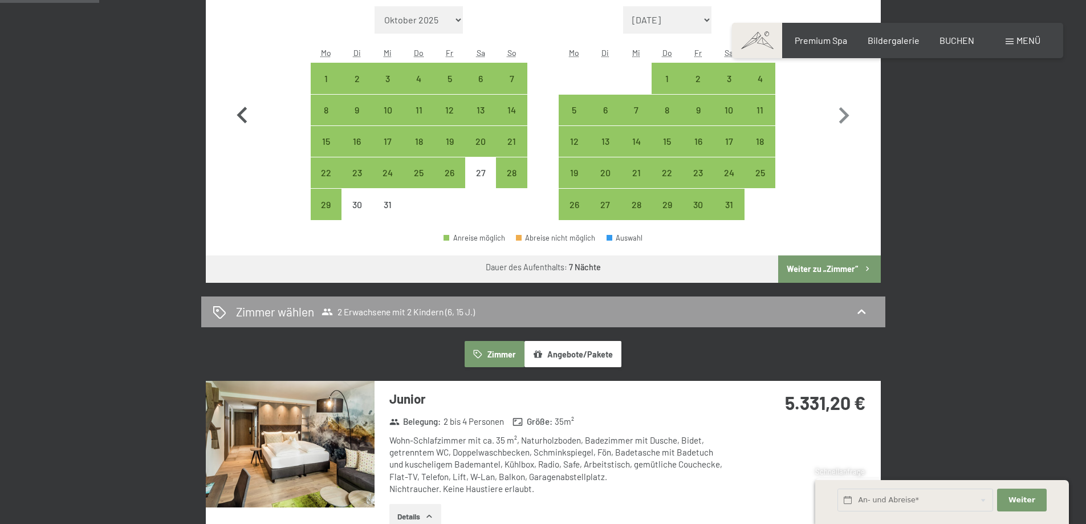
click at [242, 117] on icon "button" at bounding box center [242, 115] width 10 height 17
select select "2025-11-01"
select select "2025-12-01"
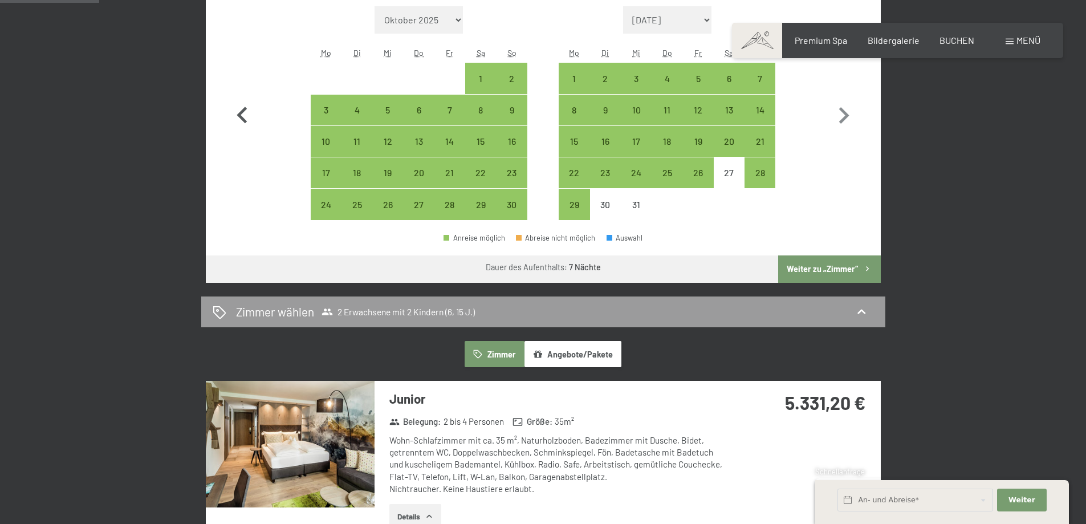
click at [242, 117] on icon "button" at bounding box center [242, 115] width 10 height 17
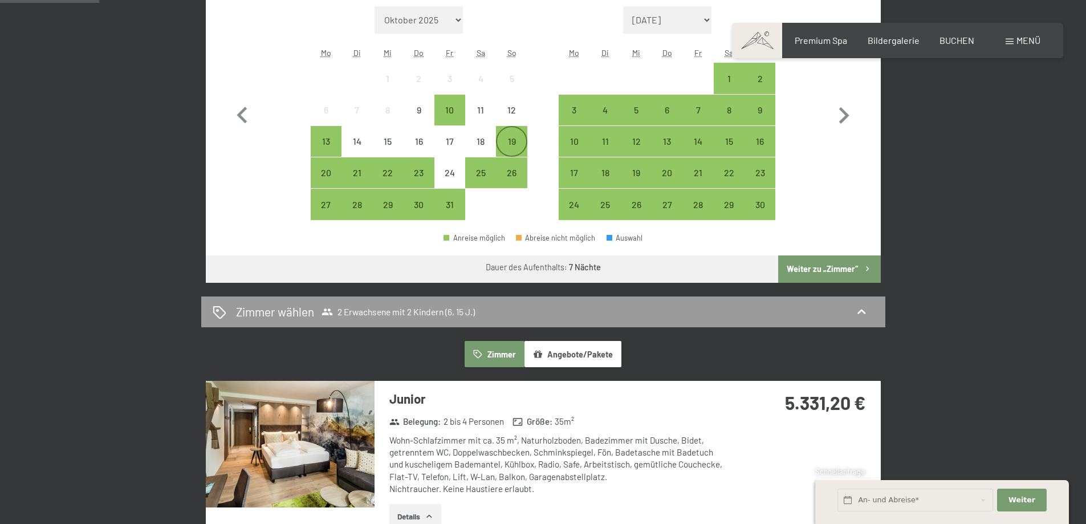
click at [512, 144] on div "19" at bounding box center [511, 151] width 28 height 28
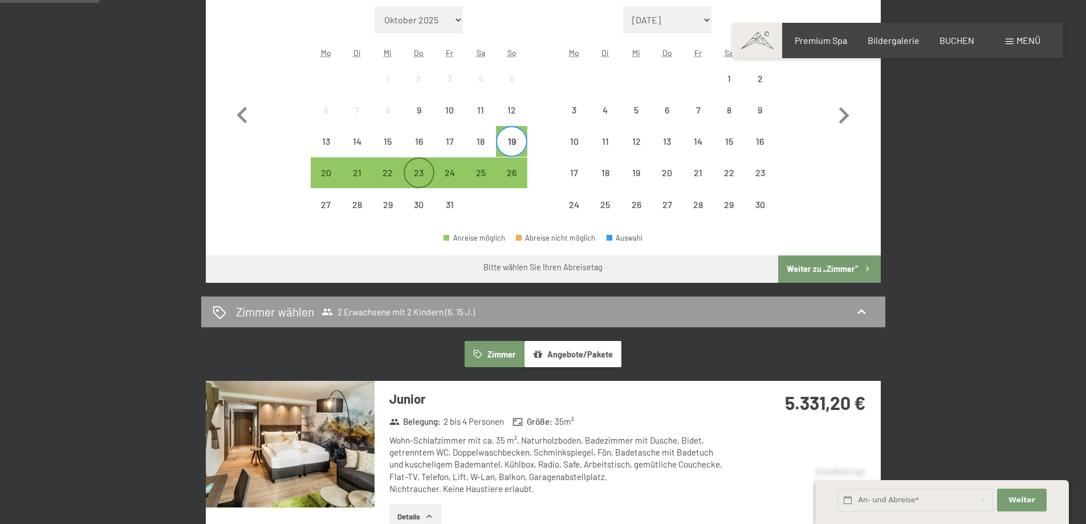
click at [421, 181] on div "23" at bounding box center [419, 182] width 28 height 28
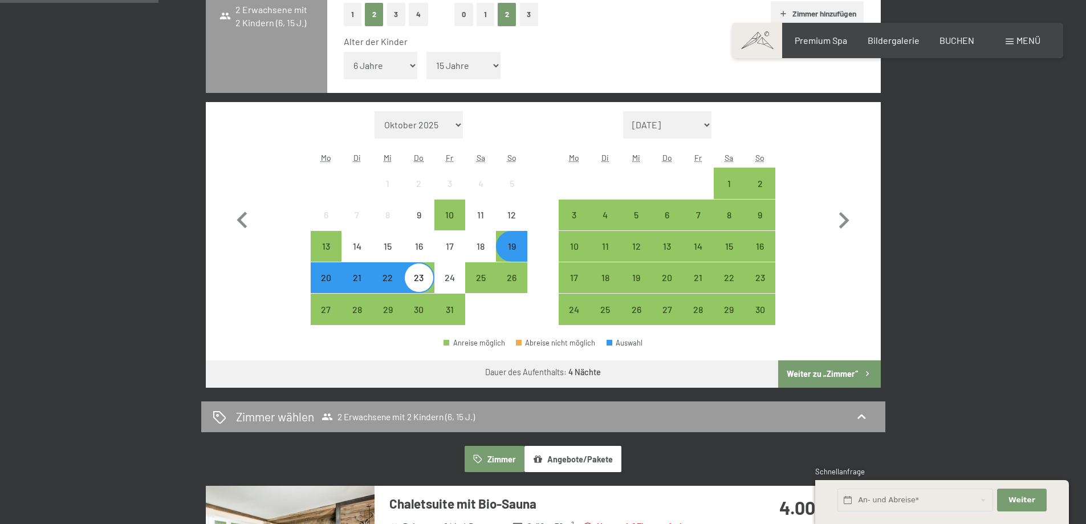
scroll to position [326, 0]
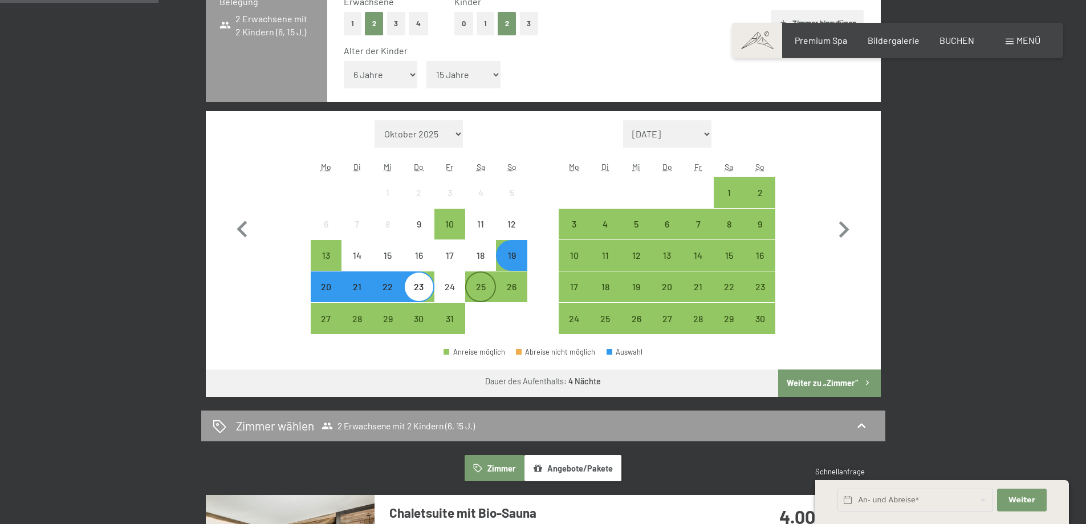
click at [476, 288] on div "25" at bounding box center [480, 296] width 28 height 28
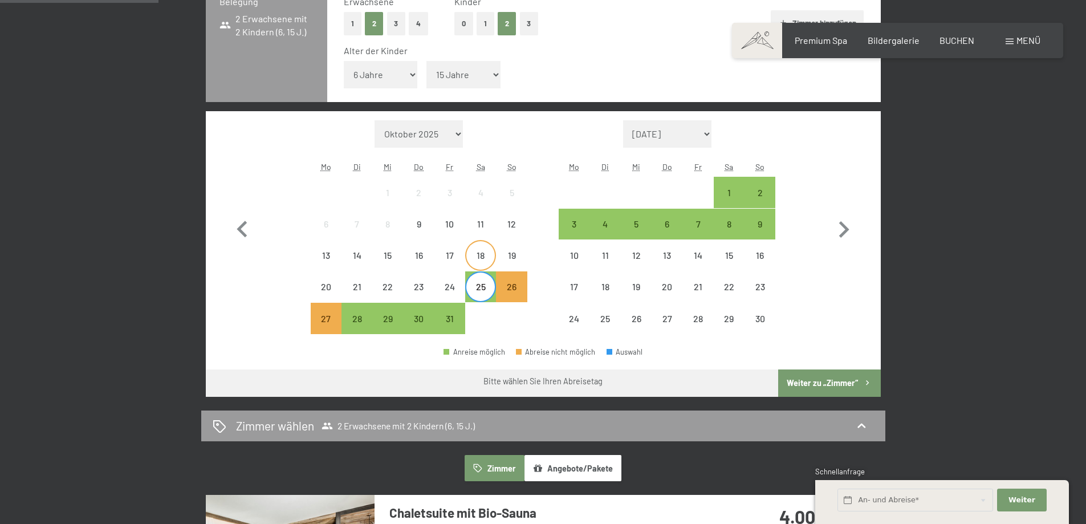
click at [474, 255] on div "18" at bounding box center [480, 265] width 28 height 28
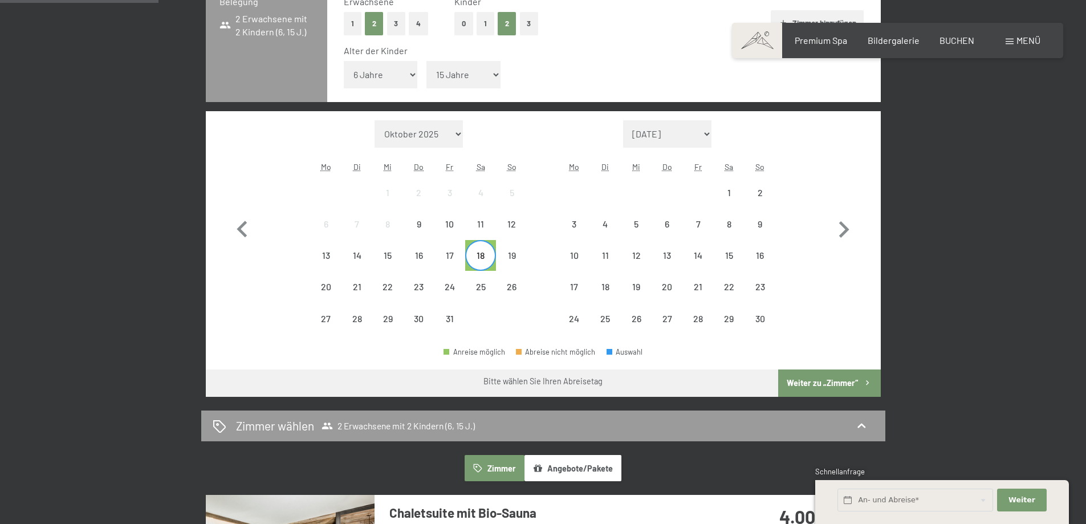
click at [481, 293] on span "Einwilligung Marketing*" at bounding box center [481, 295] width 94 height 11
click at [428, 293] on input "Einwilligung Marketing*" at bounding box center [422, 295] width 11 height 11
checkbox input "false"
click at [478, 283] on div "25" at bounding box center [480, 296] width 28 height 28
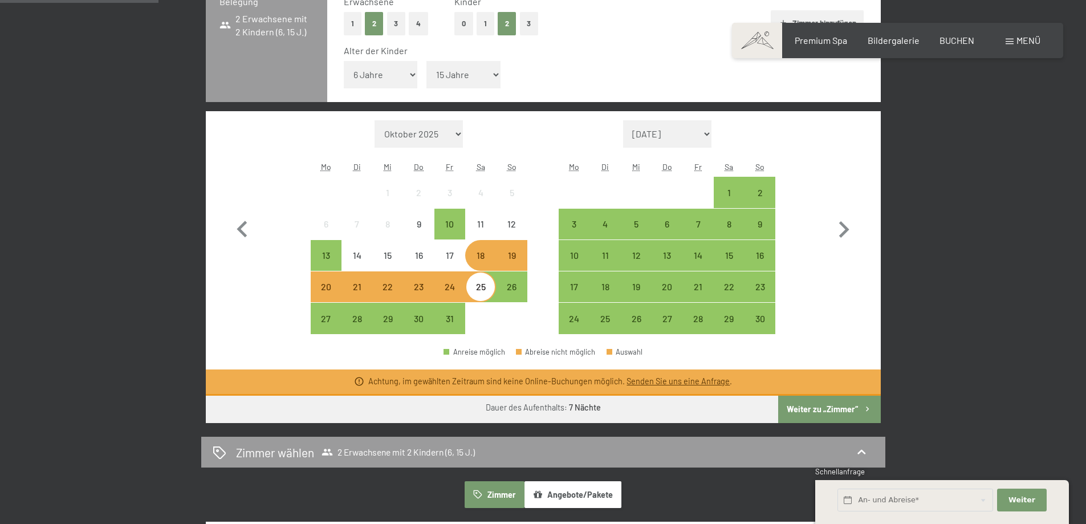
click at [480, 259] on div "18" at bounding box center [480, 265] width 28 height 28
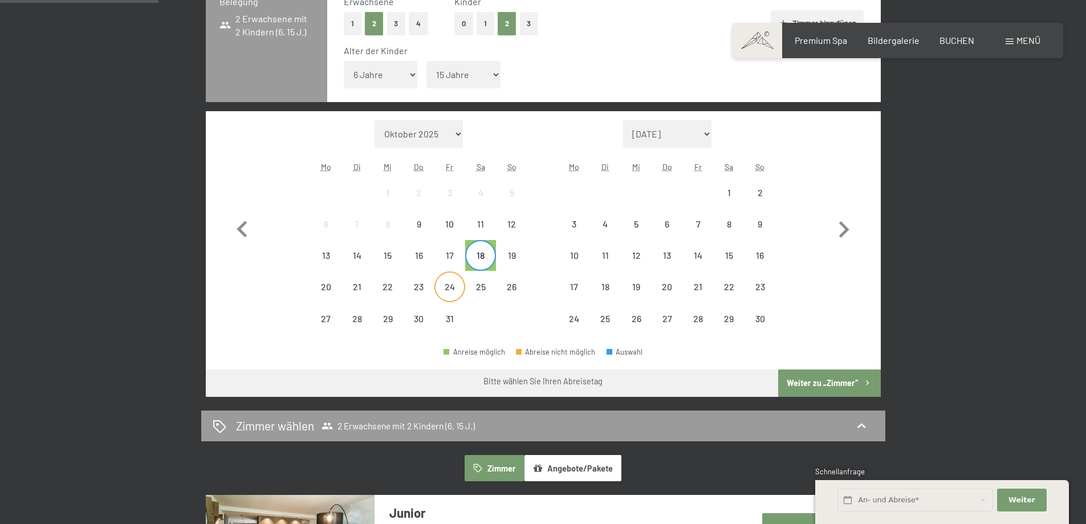
click at [449, 287] on div "24" at bounding box center [449, 296] width 28 height 28
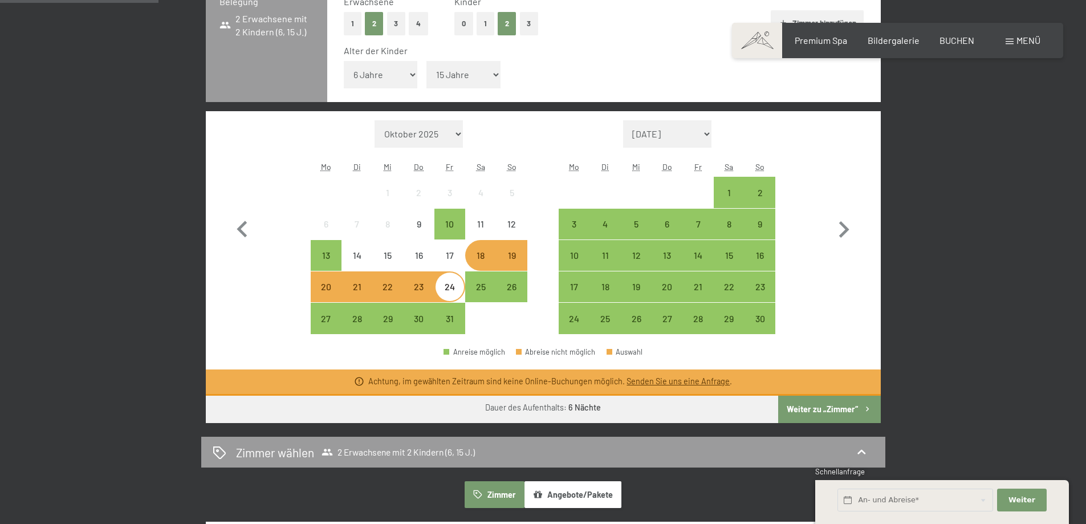
click at [482, 258] on div "18" at bounding box center [480, 265] width 28 height 28
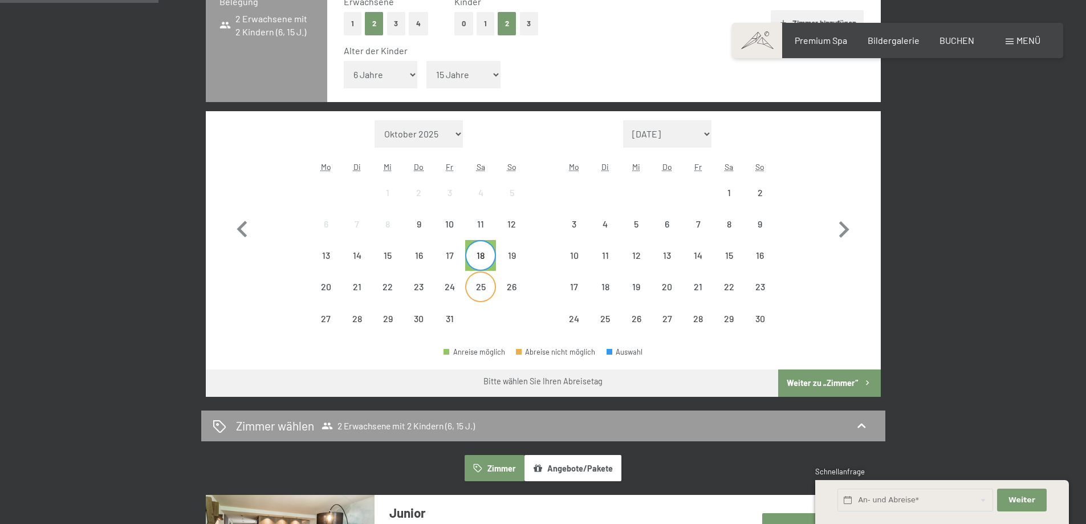
click at [482, 286] on div "25" at bounding box center [480, 296] width 28 height 28
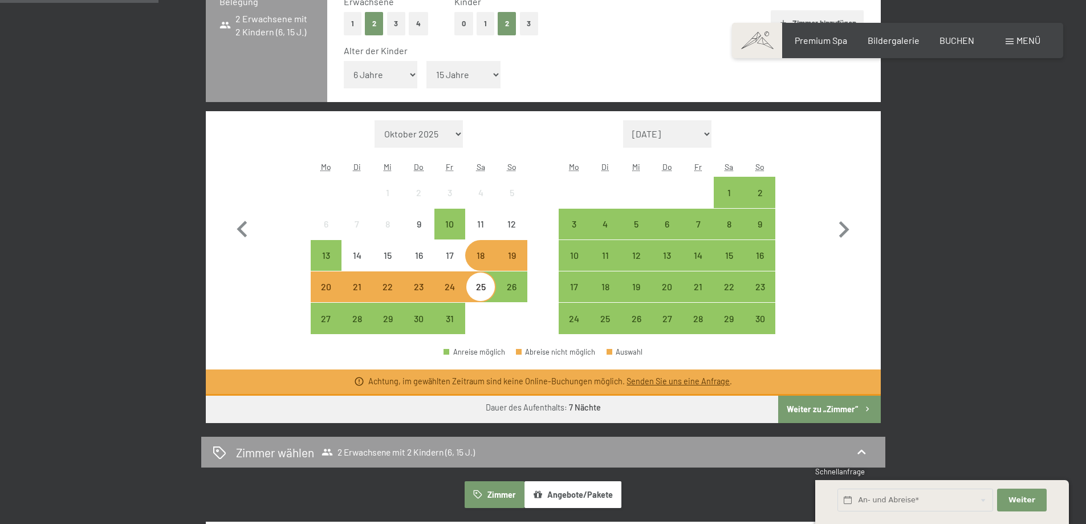
click at [478, 260] on div "18" at bounding box center [480, 265] width 28 height 28
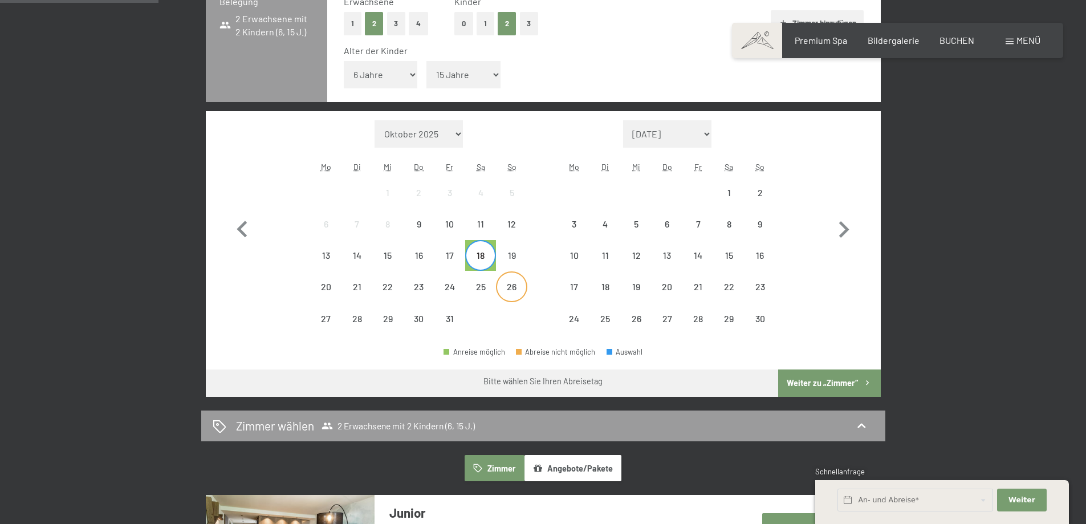
click at [514, 288] on div "26" at bounding box center [511, 296] width 28 height 28
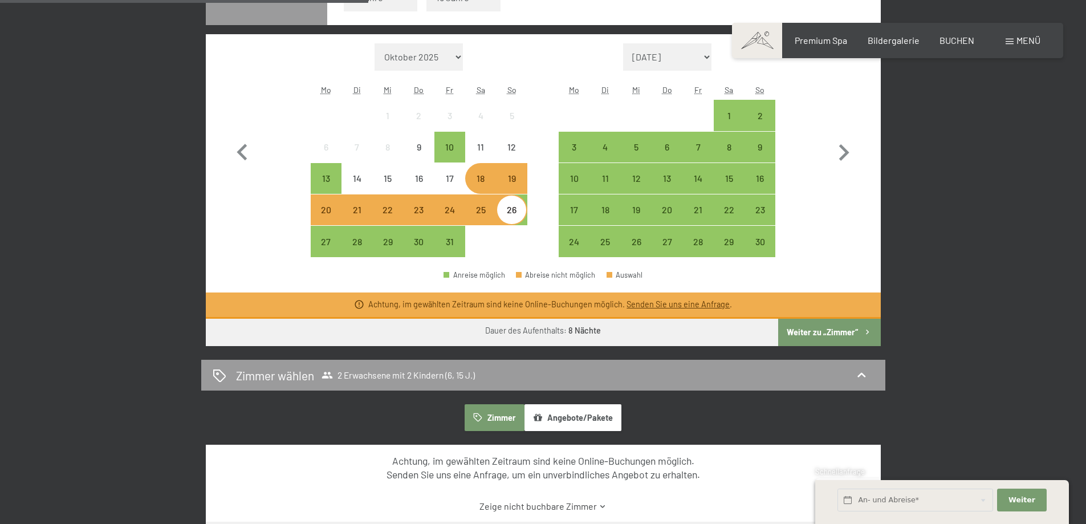
scroll to position [383, 0]
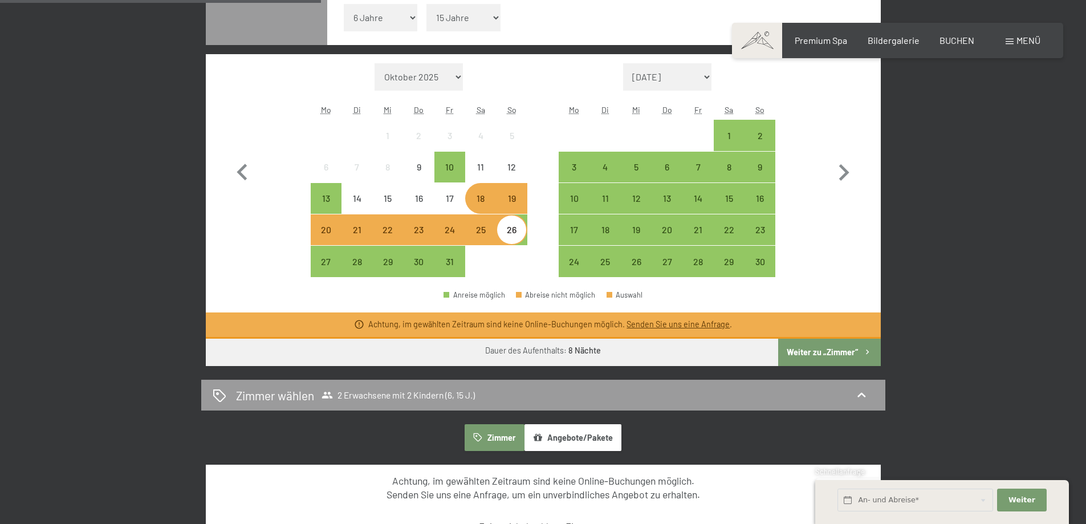
click at [487, 202] on div "18" at bounding box center [480, 208] width 28 height 28
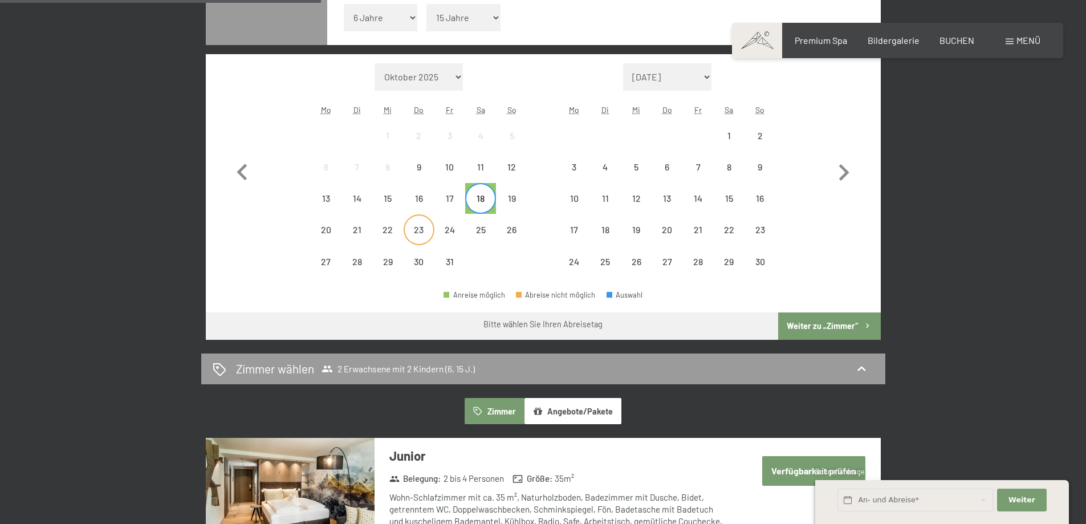
click at [416, 239] on div "23" at bounding box center [419, 239] width 28 height 28
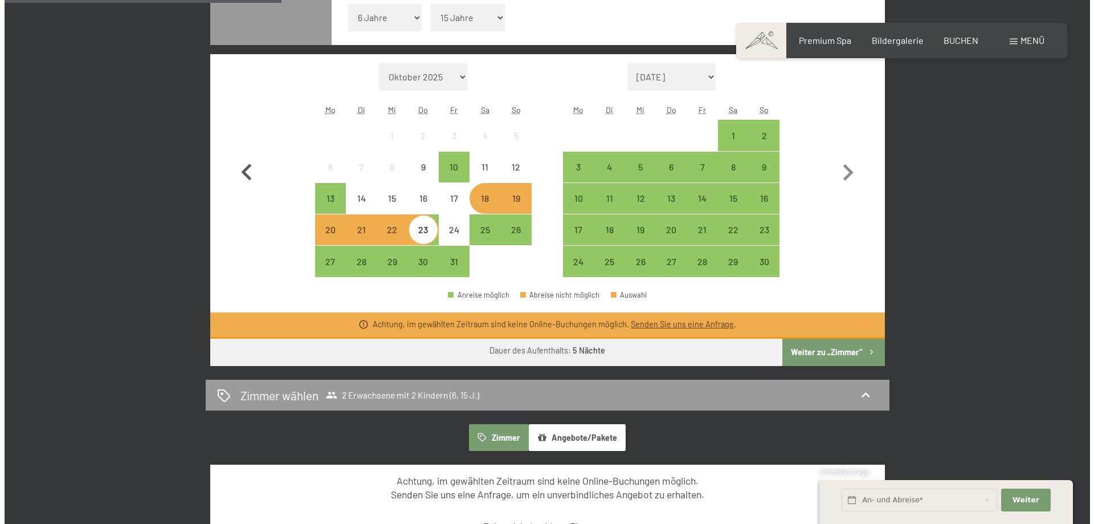
scroll to position [0, 0]
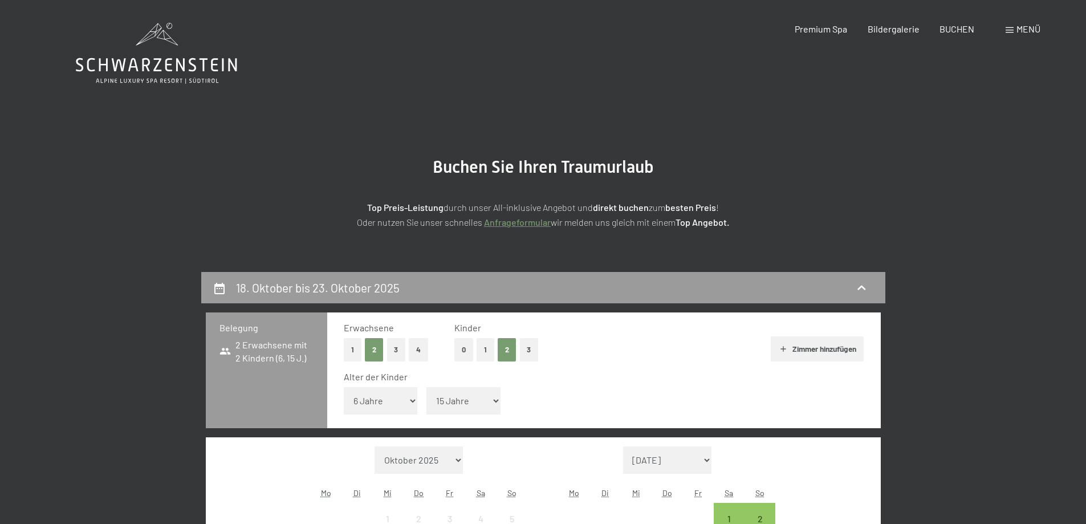
click at [1029, 29] on span "Menü" at bounding box center [1028, 28] width 24 height 11
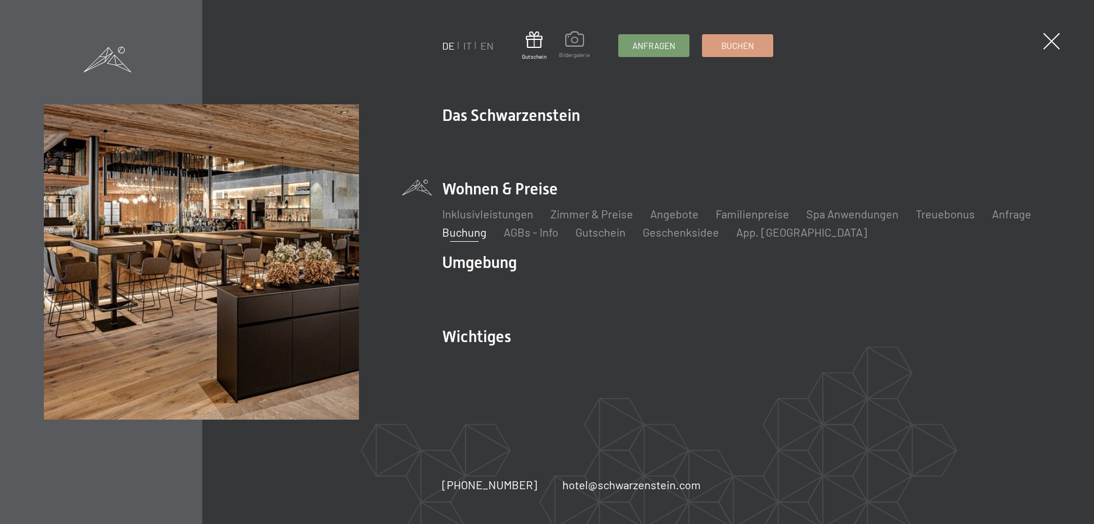
click at [576, 49] on span at bounding box center [574, 40] width 31 height 19
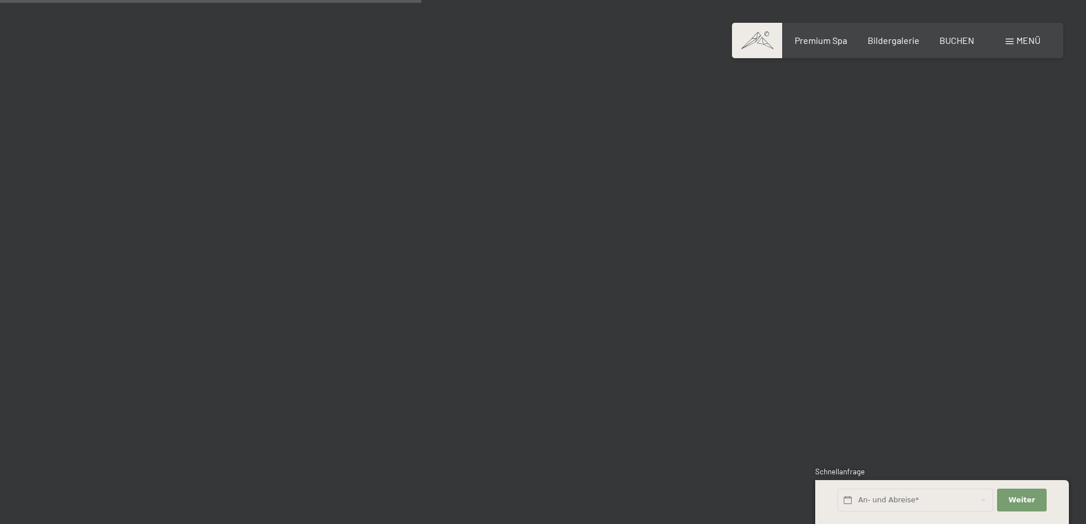
scroll to position [5927, 0]
